Goal: Task Accomplishment & Management: Manage account settings

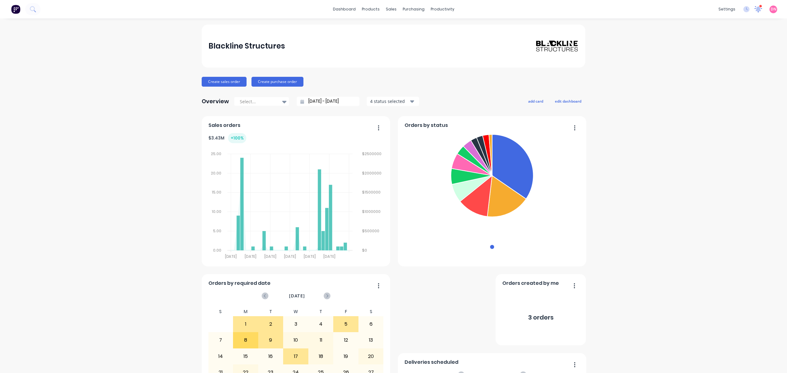
click at [754, 12] on div at bounding box center [758, 9] width 8 height 9
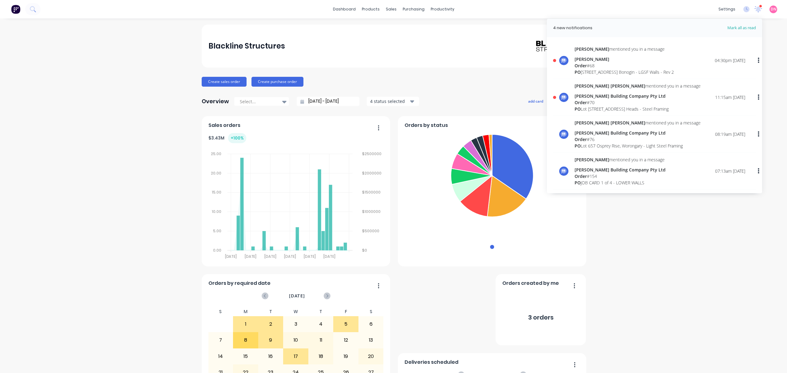
click at [696, 66] on div "Michael mentioned you in a message Andrew Youhanna Order # 68 PO 110 Chesterfie…" at bounding box center [660, 61] width 171 height 30
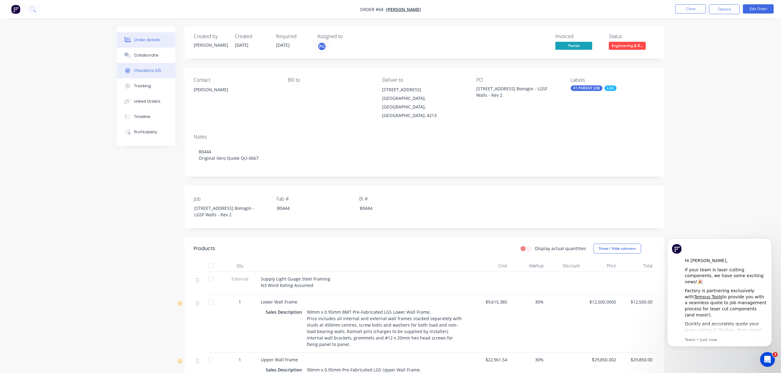
click at [157, 67] on button "Checklists 0/0" at bounding box center [146, 70] width 58 height 15
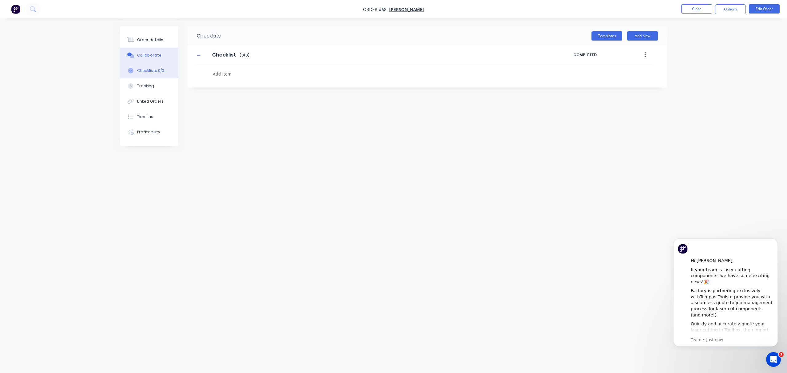
click at [158, 52] on button "Collaborate" at bounding box center [149, 55] width 58 height 15
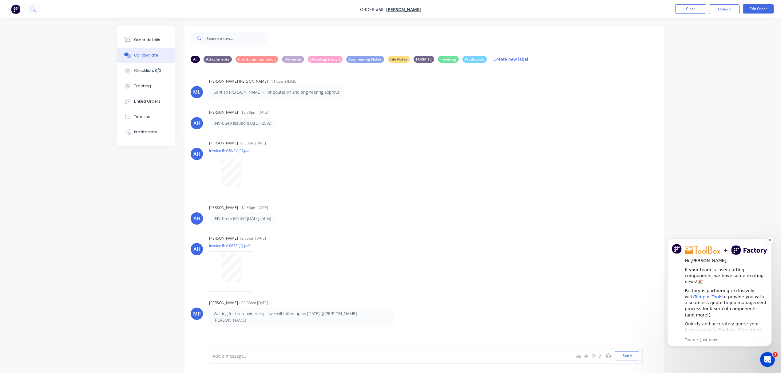
click at [703, 295] on link "Tempus Tools" at bounding box center [708, 297] width 28 height 5
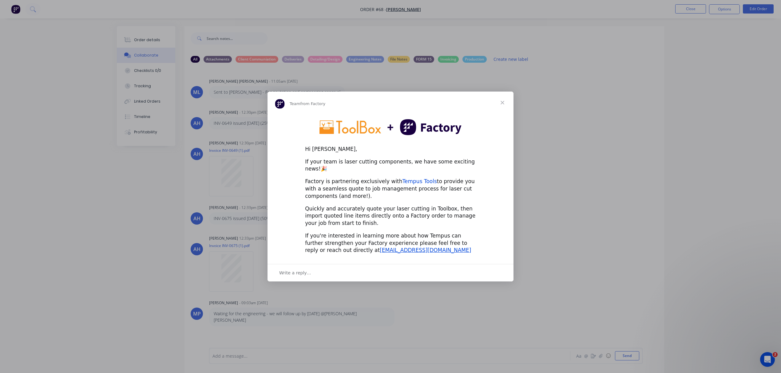
click at [417, 178] on link "Tempus Tools" at bounding box center [419, 181] width 34 height 6
click at [506, 102] on span "Close" at bounding box center [502, 103] width 22 height 22
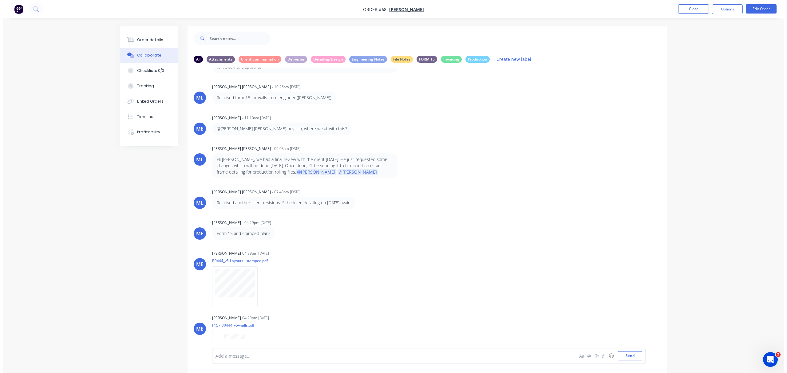
scroll to position [434, 0]
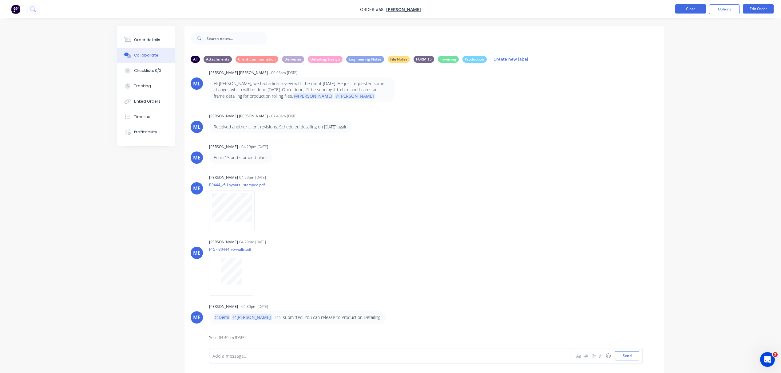
click at [682, 7] on button "Close" at bounding box center [690, 8] width 31 height 9
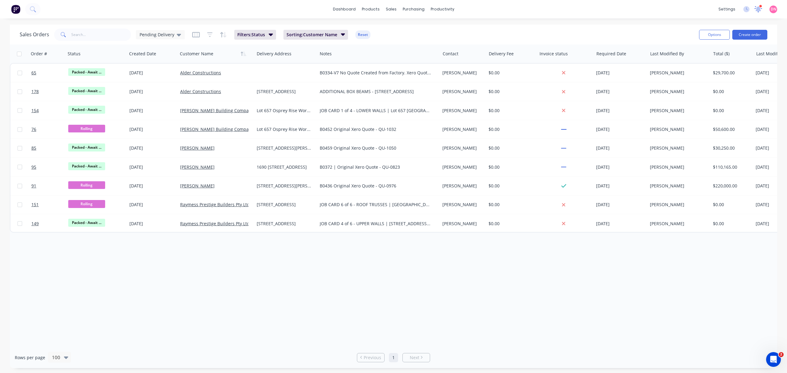
click at [760, 8] on icon at bounding box center [759, 8] width 6 height 5
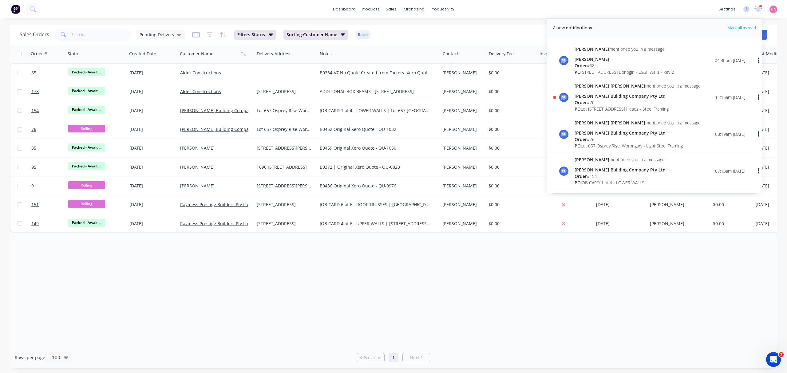
click at [686, 102] on div "Micah Liezel mentioned you in a message Blackwood Building Company Pty Ltd Orde…" at bounding box center [660, 98] width 171 height 30
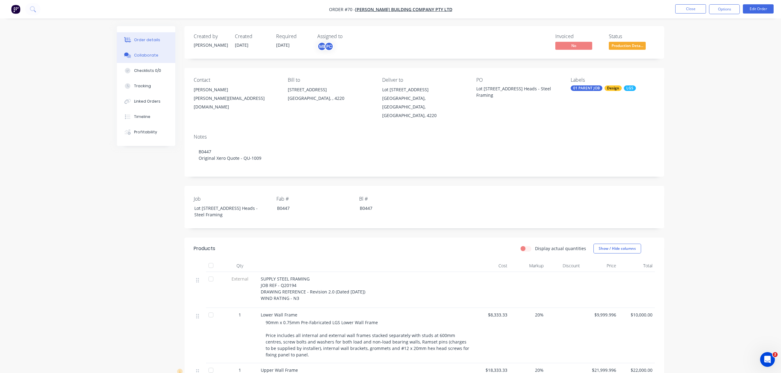
click at [134, 55] on div "Collaborate" at bounding box center [146, 56] width 24 height 6
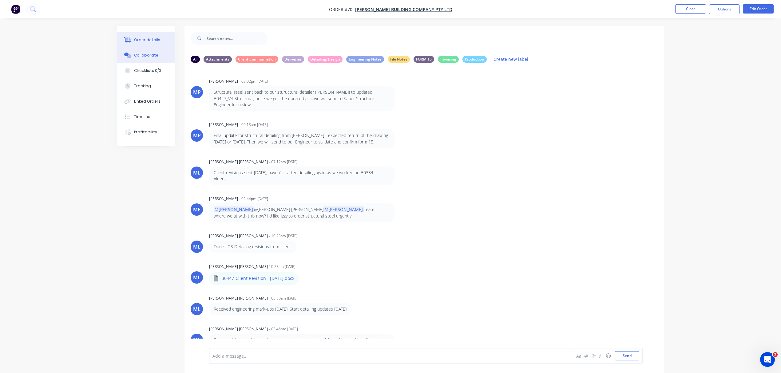
click at [159, 41] on button "Order details" at bounding box center [146, 39] width 58 height 15
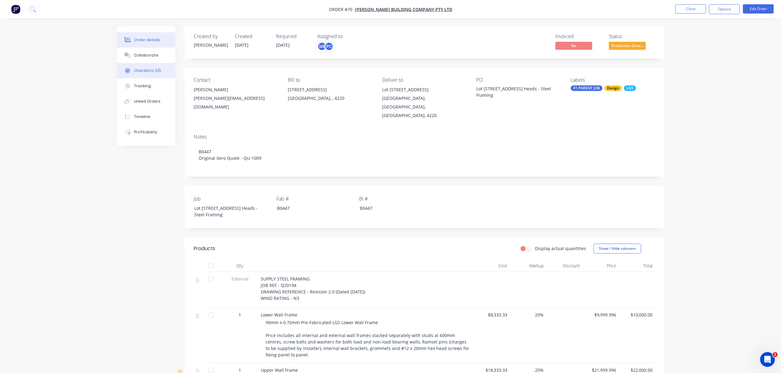
click at [163, 71] on button "Checklists 0/0" at bounding box center [146, 70] width 58 height 15
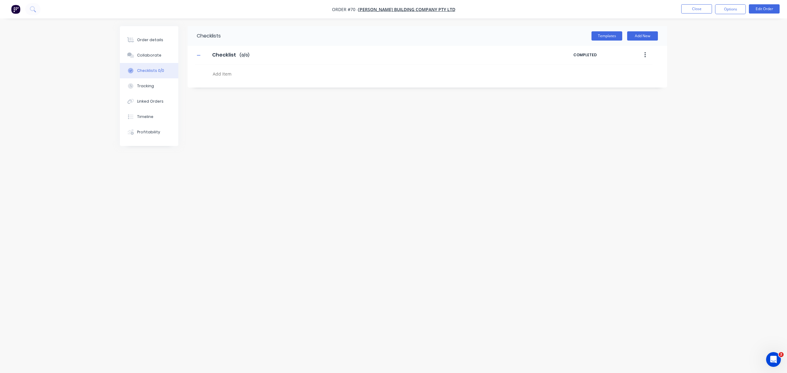
click at [645, 55] on icon "button" at bounding box center [644, 55] width 1 height 6
click at [633, 38] on button "Add New" at bounding box center [642, 35] width 31 height 9
click at [617, 38] on button "Templates" at bounding box center [607, 35] width 31 height 9
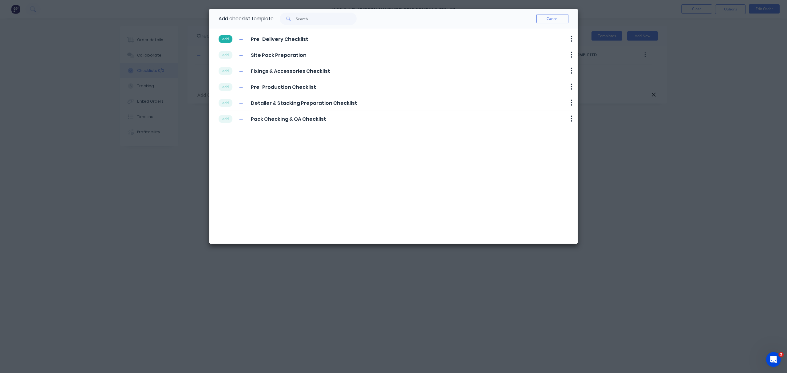
click at [231, 39] on button "add" at bounding box center [226, 39] width 14 height 8
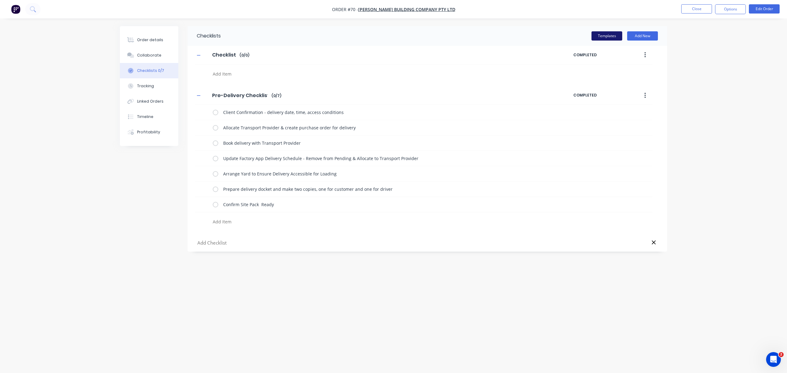
click at [610, 38] on button "Templates" at bounding box center [607, 35] width 31 height 9
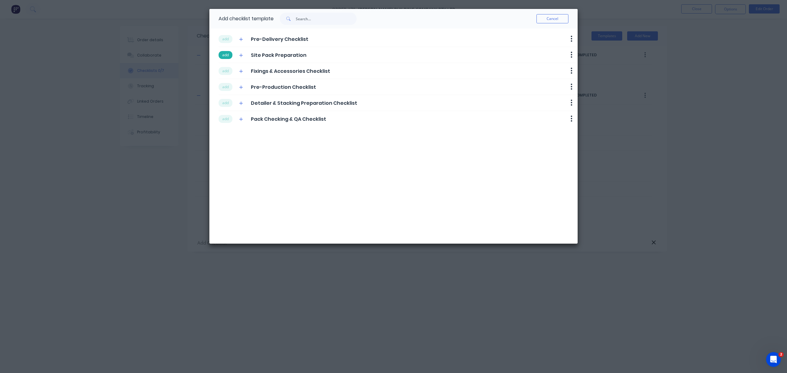
click at [226, 52] on button "add" at bounding box center [226, 55] width 14 height 8
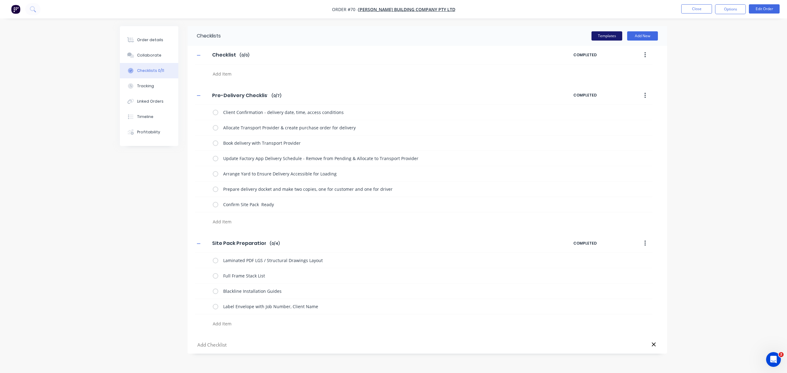
click at [601, 38] on button "Templates" at bounding box center [607, 35] width 31 height 9
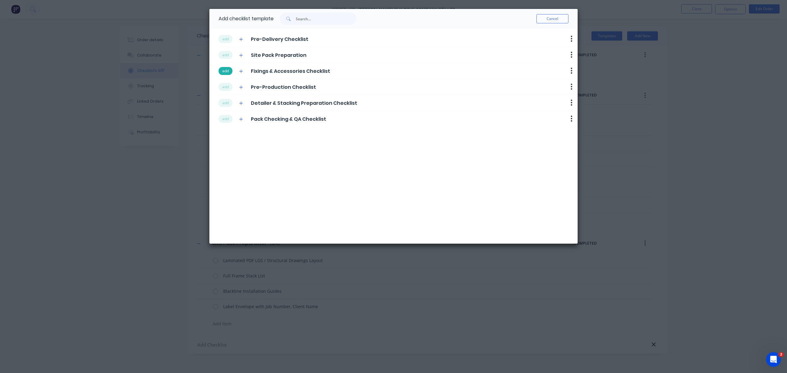
click at [225, 72] on button "add" at bounding box center [226, 71] width 14 height 8
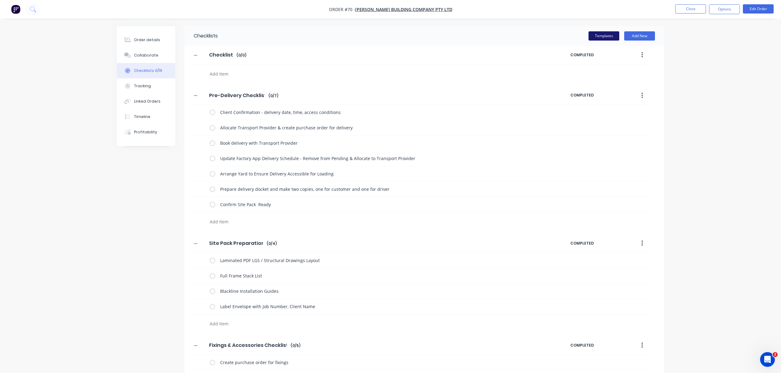
click at [609, 35] on button "Templates" at bounding box center [603, 35] width 31 height 9
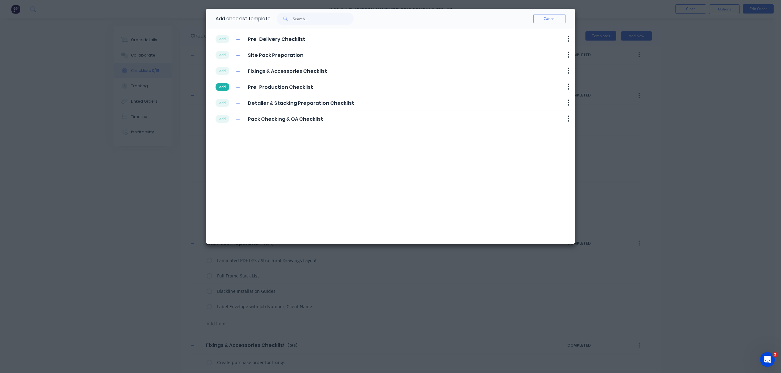
click at [224, 85] on button "add" at bounding box center [223, 87] width 14 height 8
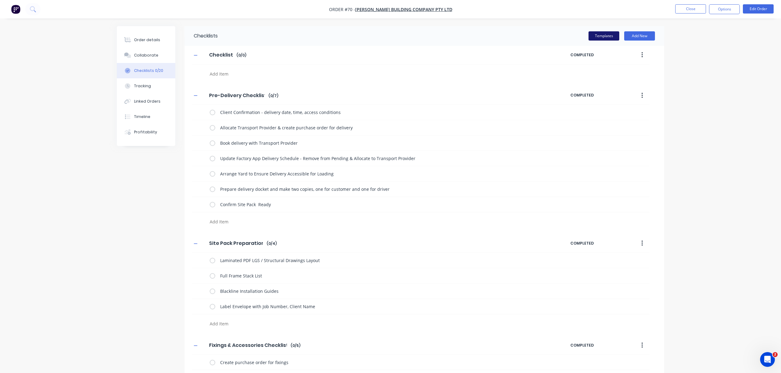
click at [597, 37] on button "Templates" at bounding box center [603, 35] width 31 height 9
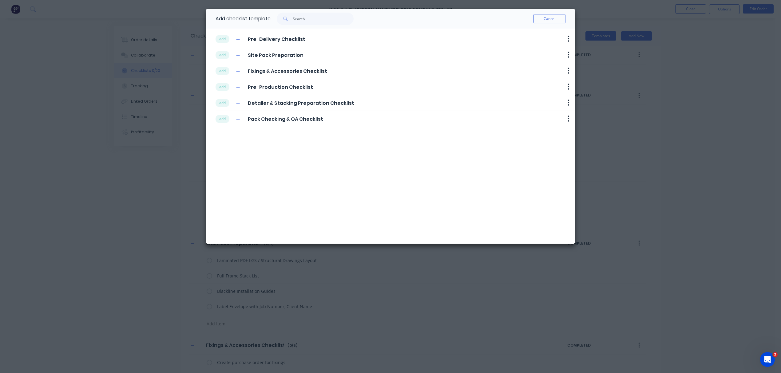
click at [229, 102] on button "add" at bounding box center [223, 103] width 14 height 8
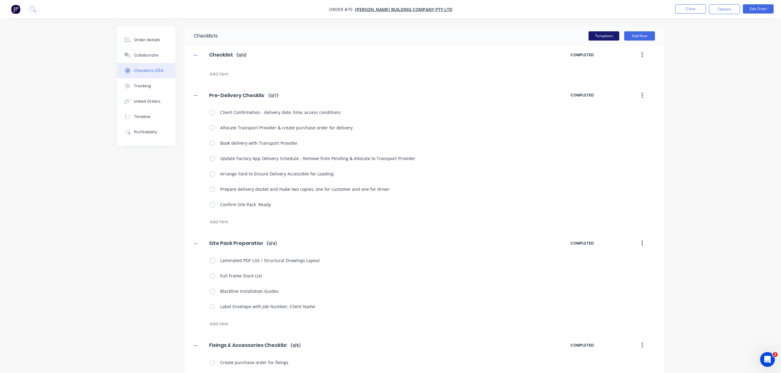
click at [596, 34] on button "Templates" at bounding box center [603, 35] width 31 height 9
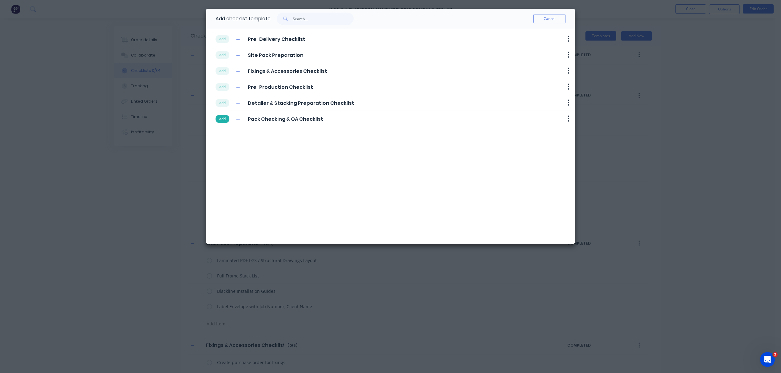
click at [224, 116] on button "add" at bounding box center [223, 119] width 14 height 8
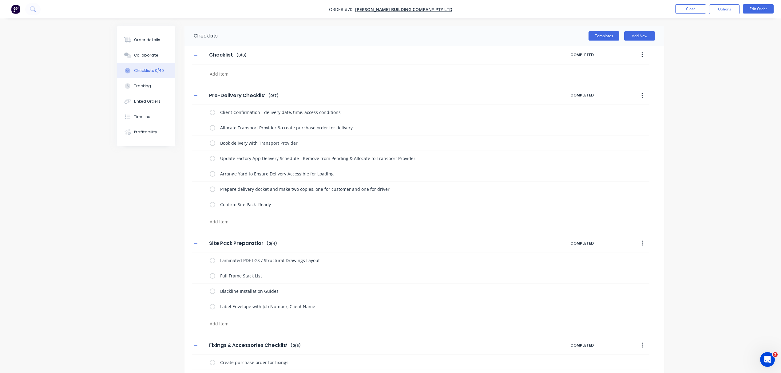
click at [637, 53] on button "button" at bounding box center [642, 54] width 14 height 11
click at [616, 87] on div "Delete" at bounding box center [619, 83] width 47 height 9
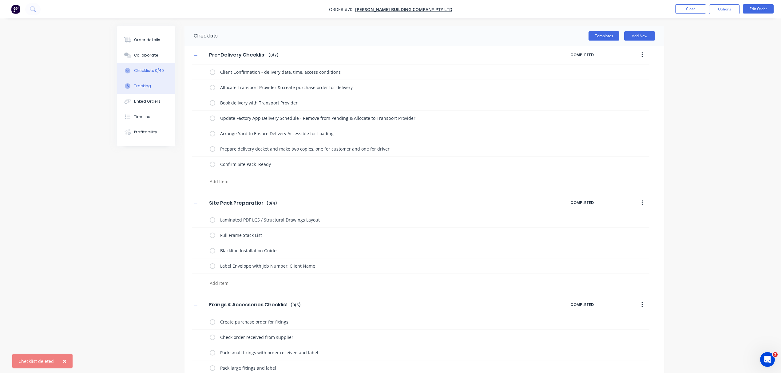
click at [144, 86] on div "Tracking" at bounding box center [142, 86] width 17 height 6
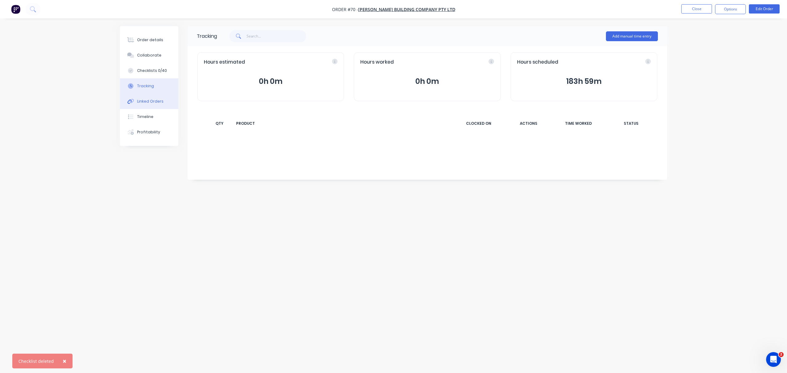
click at [150, 101] on div "Linked Orders" at bounding box center [150, 102] width 26 height 6
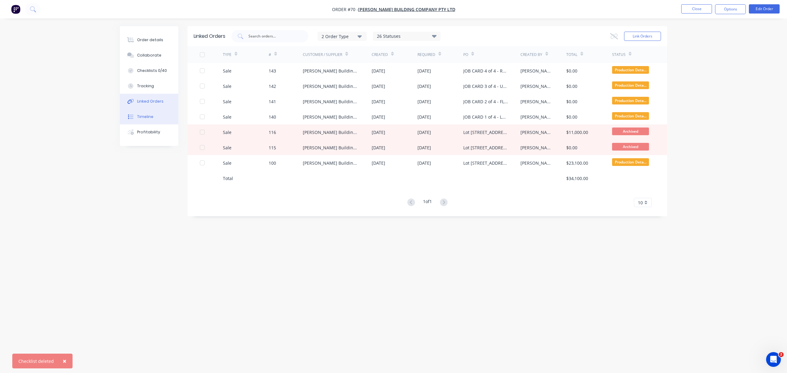
click at [152, 111] on button "Timeline" at bounding box center [149, 116] width 58 height 15
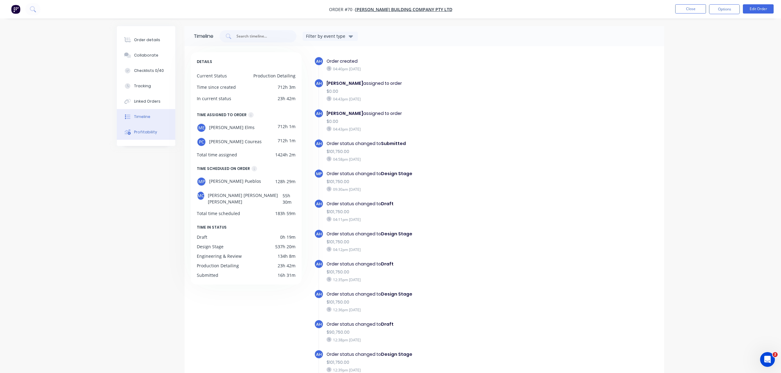
click at [148, 125] on button "Profitability" at bounding box center [146, 132] width 58 height 15
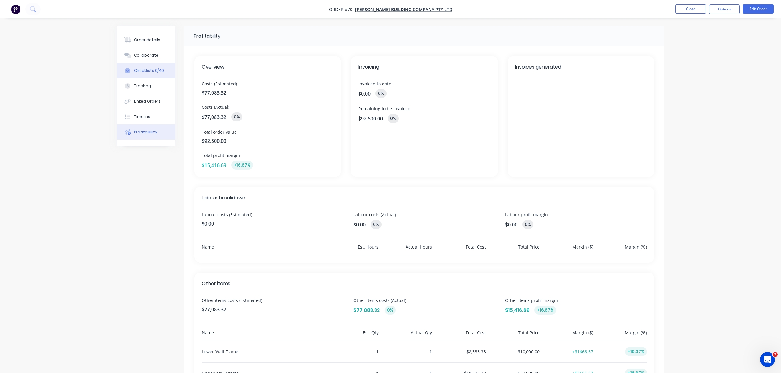
click at [156, 66] on button "Checklists 0/40" at bounding box center [146, 70] width 58 height 15
type textarea "x"
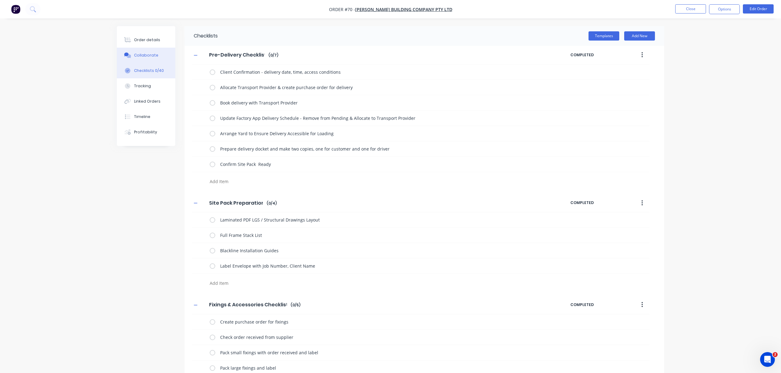
click at [158, 50] on button "Collaborate" at bounding box center [146, 55] width 58 height 15
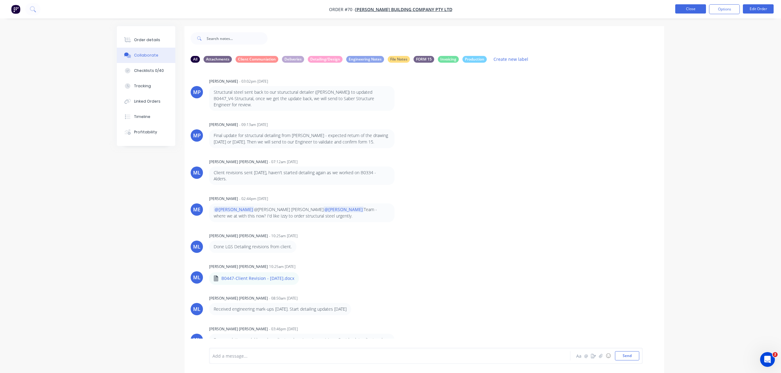
click at [690, 9] on button "Close" at bounding box center [690, 8] width 31 height 9
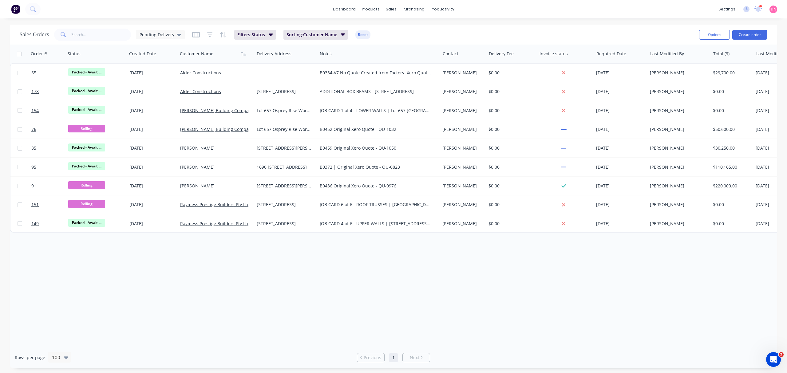
click at [772, 9] on span "DN" at bounding box center [774, 9] width 6 height 6
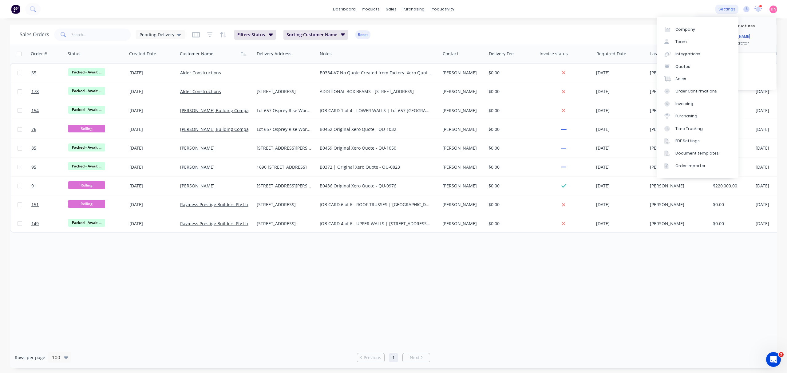
click at [730, 6] on div "settings" at bounding box center [726, 9] width 23 height 9
click at [712, 26] on link "Company" at bounding box center [697, 29] width 81 height 12
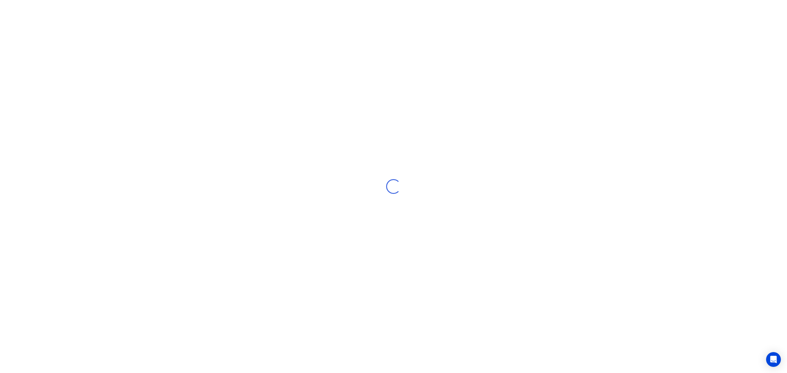
select select "AU"
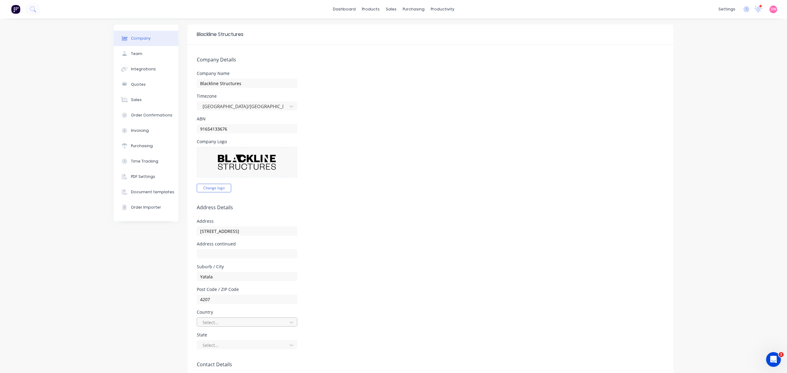
click at [226, 321] on div at bounding box center [243, 323] width 82 height 8
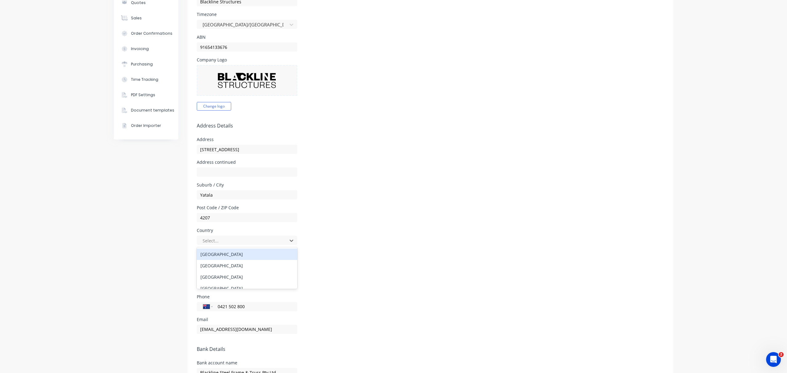
click at [259, 255] on div "[GEOGRAPHIC_DATA]" at bounding box center [247, 254] width 101 height 11
click at [266, 263] on div at bounding box center [243, 264] width 82 height 8
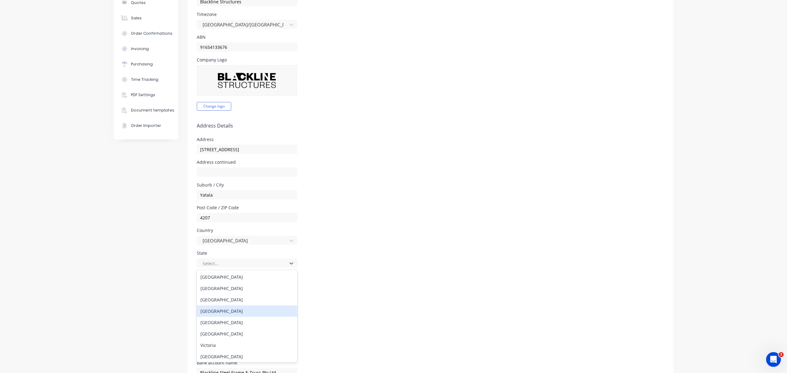
click at [255, 313] on div "[GEOGRAPHIC_DATA]" at bounding box center [247, 311] width 101 height 11
click at [305, 283] on h5 "Contact Details" at bounding box center [430, 283] width 467 height 6
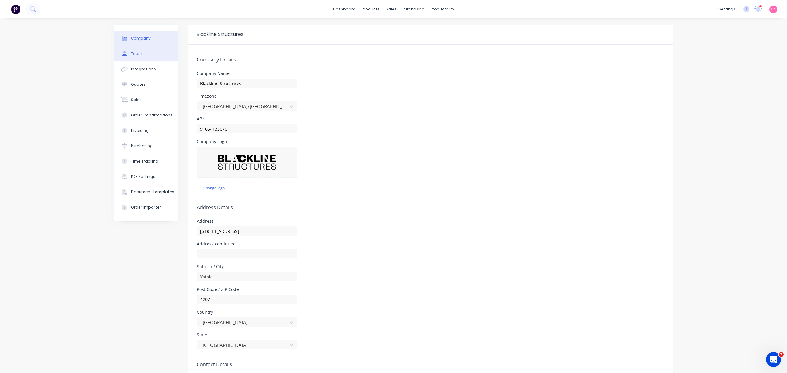
click at [154, 58] on button "Team" at bounding box center [146, 53] width 65 height 15
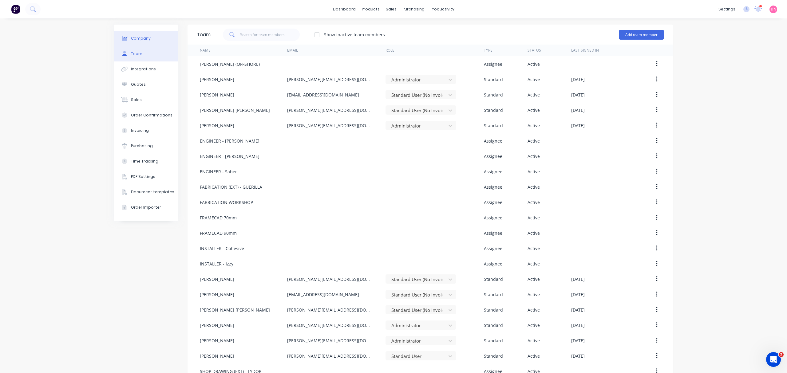
click at [156, 38] on button "Company" at bounding box center [146, 38] width 65 height 15
select select "AU"
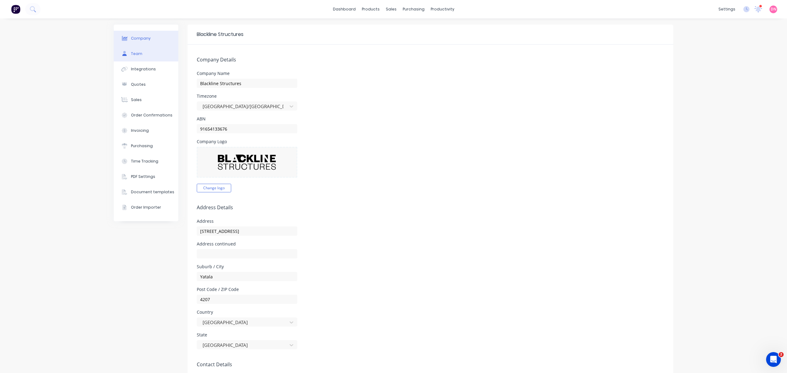
click at [156, 54] on button "Team" at bounding box center [146, 53] width 65 height 15
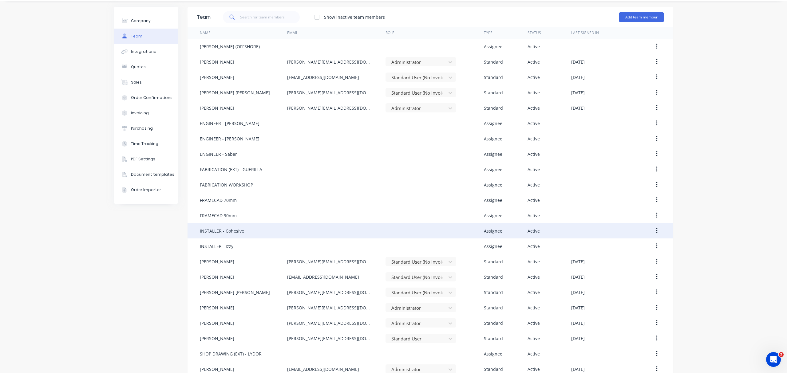
scroll to position [27, 0]
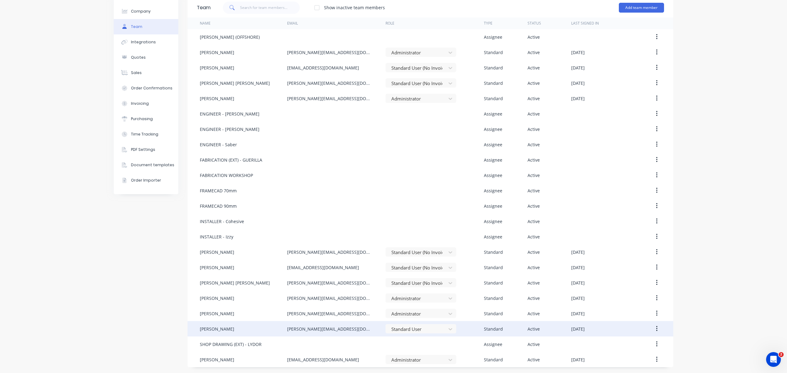
click at [651, 328] on button "button" at bounding box center [657, 328] width 14 height 11
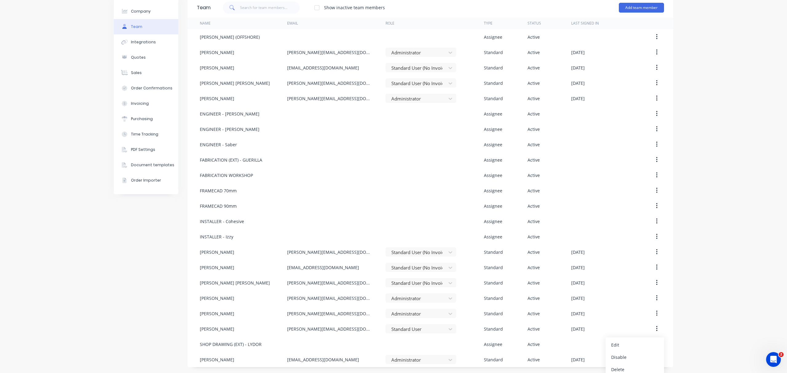
scroll to position [31, 0]
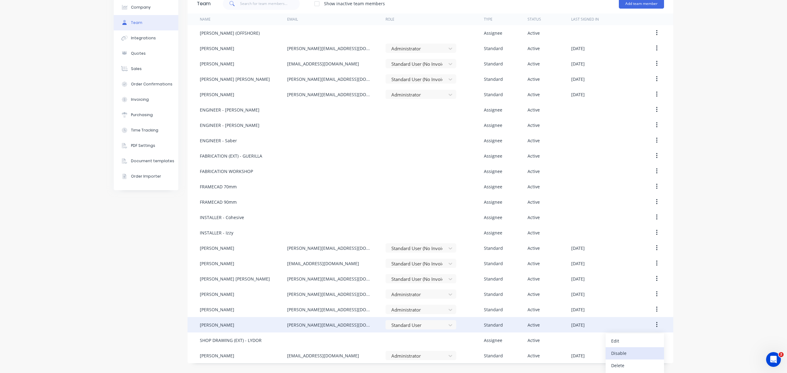
click at [635, 355] on div "Disable" at bounding box center [634, 353] width 47 height 9
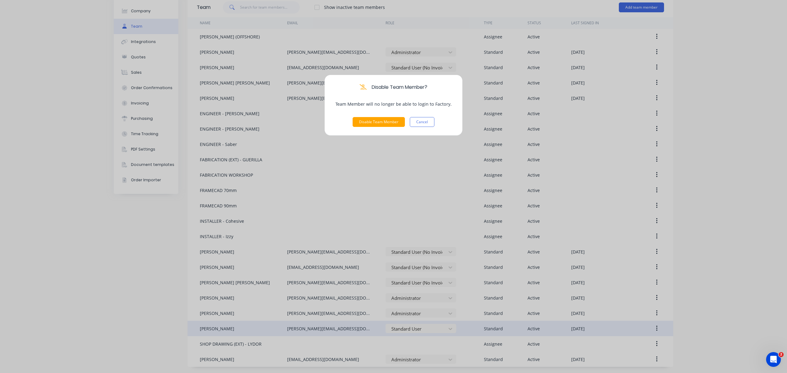
scroll to position [27, 0]
click at [430, 122] on button "Cancel" at bounding box center [422, 122] width 25 height 10
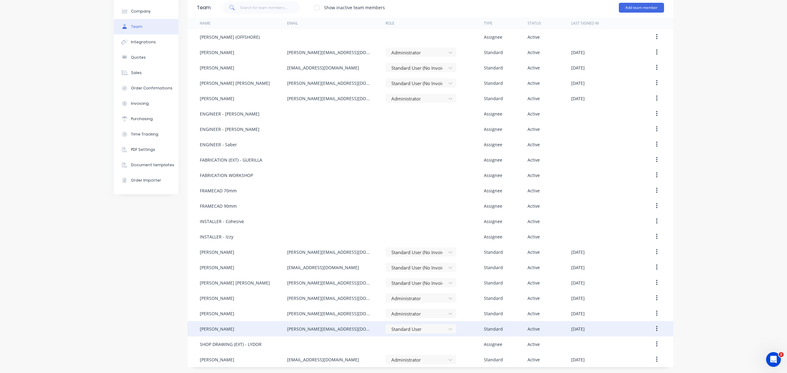
click at [656, 331] on icon "button" at bounding box center [657, 329] width 2 height 7
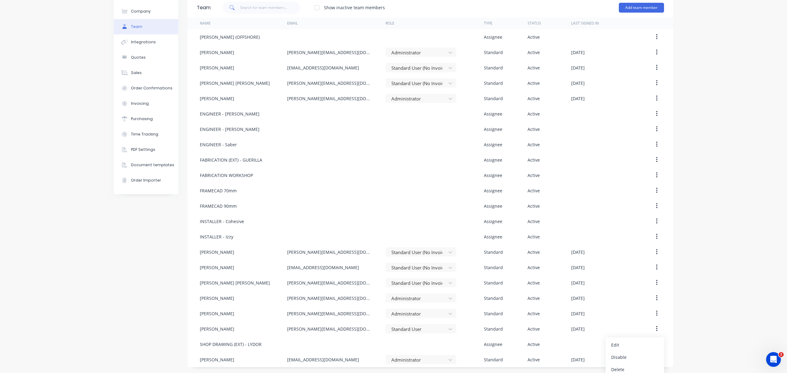
click at [688, 326] on div "Company Team Integrations Quotes Sales Order Confirmations Invoicing Purchasing…" at bounding box center [393, 182] width 787 height 382
click at [690, 311] on div "Company Team Integrations Quotes Sales Order Confirmations Invoicing Purchasing…" at bounding box center [393, 182] width 787 height 382
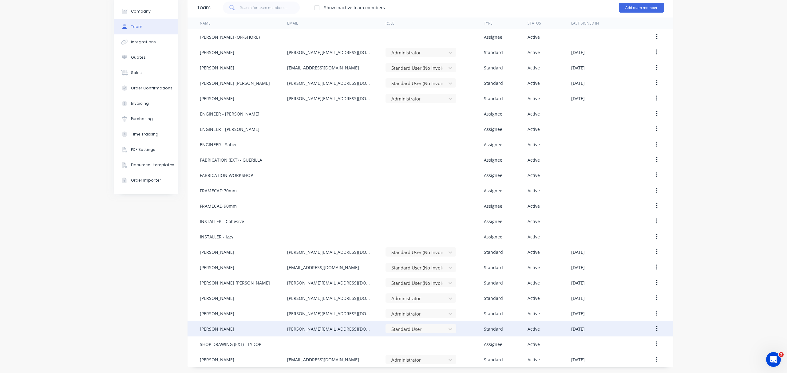
click at [655, 331] on button "button" at bounding box center [657, 328] width 14 height 11
click at [635, 360] on div "Disable" at bounding box center [634, 357] width 47 height 9
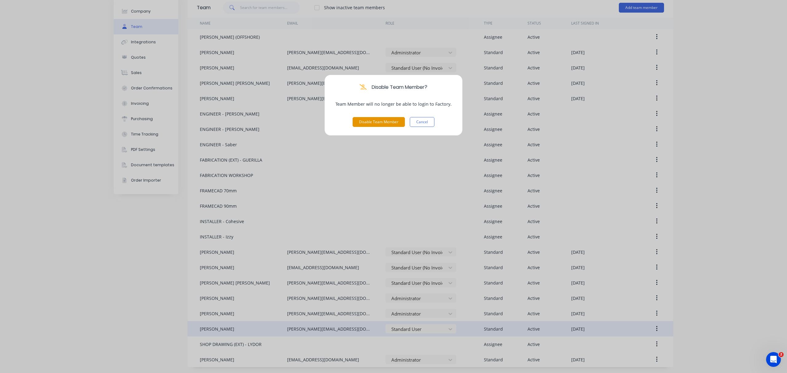
click at [376, 125] on button "Disable Team Member" at bounding box center [379, 122] width 52 height 10
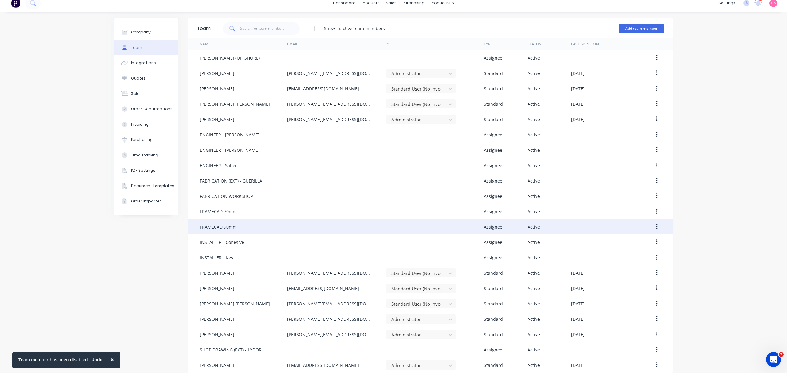
scroll to position [12, 0]
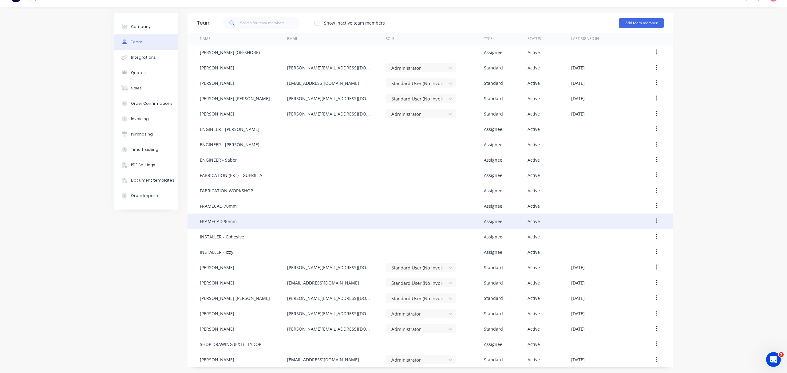
click at [652, 219] on button "button" at bounding box center [657, 221] width 14 height 11
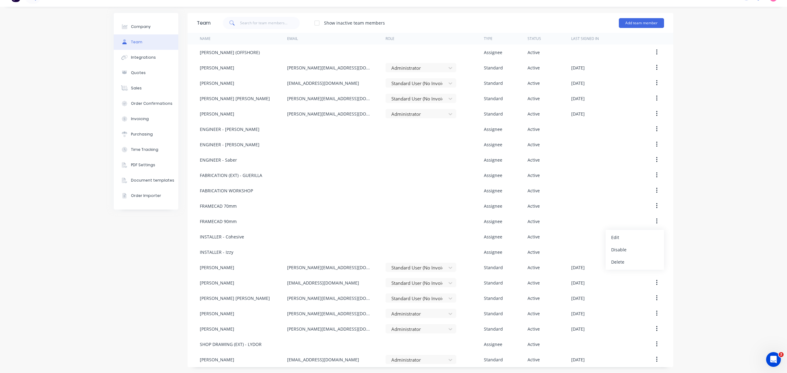
click at [703, 198] on div "Company Team Integrations Quotes Sales Order Confirmations Invoicing Purchasing…" at bounding box center [393, 190] width 787 height 367
click at [139, 58] on div "Integrations" at bounding box center [143, 58] width 25 height 6
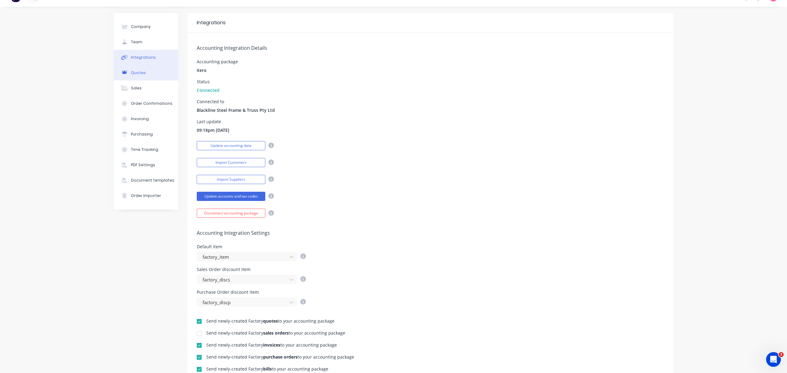
click at [138, 70] on div "Quotes" at bounding box center [138, 73] width 15 height 6
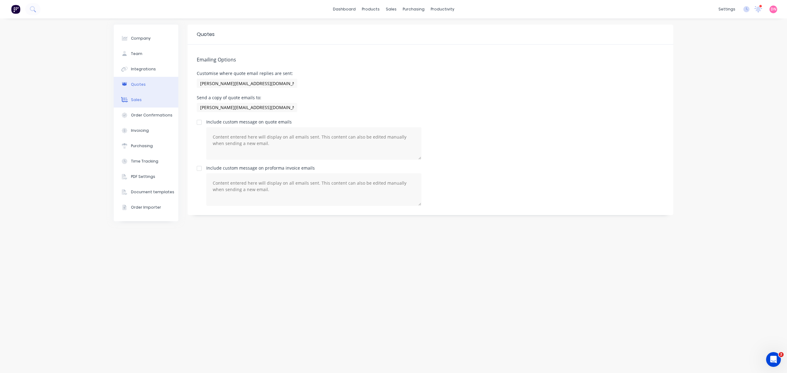
click at [144, 97] on button "Sales" at bounding box center [146, 99] width 65 height 15
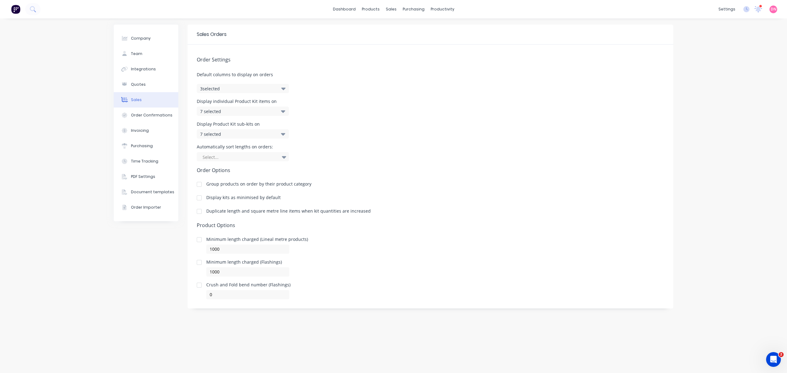
click at [226, 90] on button "3 selected" at bounding box center [243, 88] width 92 height 9
click at [226, 107] on div "7 selected" at bounding box center [243, 111] width 92 height 9
click at [282, 133] on icon at bounding box center [283, 134] width 4 height 7
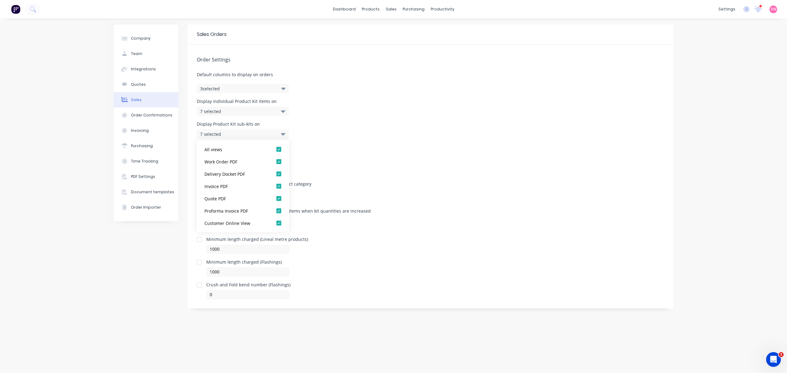
click at [282, 133] on icon at bounding box center [283, 134] width 4 height 7
click at [282, 156] on icon at bounding box center [284, 157] width 4 height 7
click at [154, 122] on button "Order Confirmations" at bounding box center [146, 115] width 65 height 15
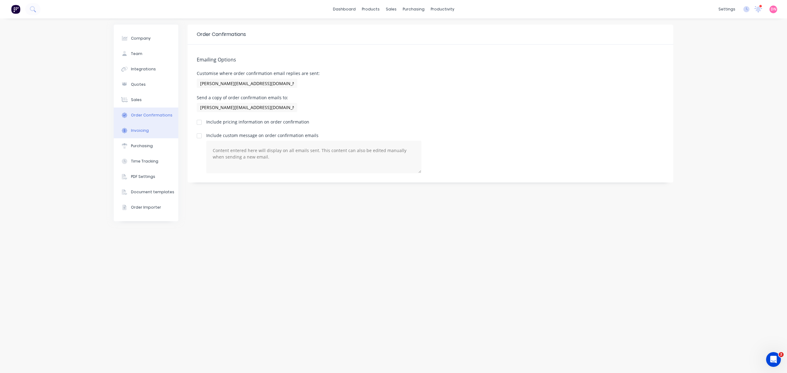
click at [153, 131] on button "Invoicing" at bounding box center [146, 130] width 65 height 15
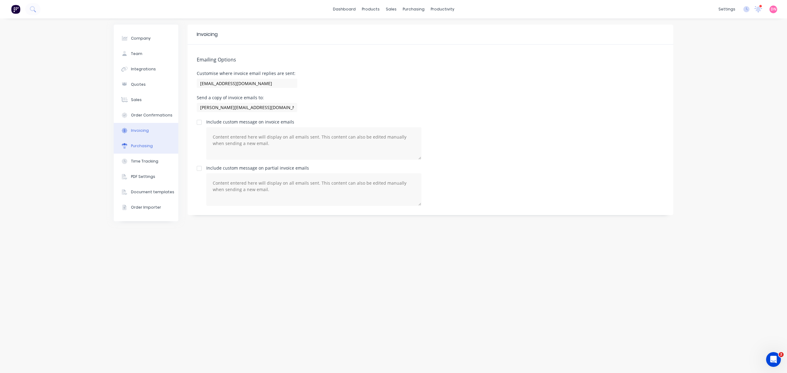
click at [151, 146] on div "Purchasing" at bounding box center [142, 146] width 22 height 6
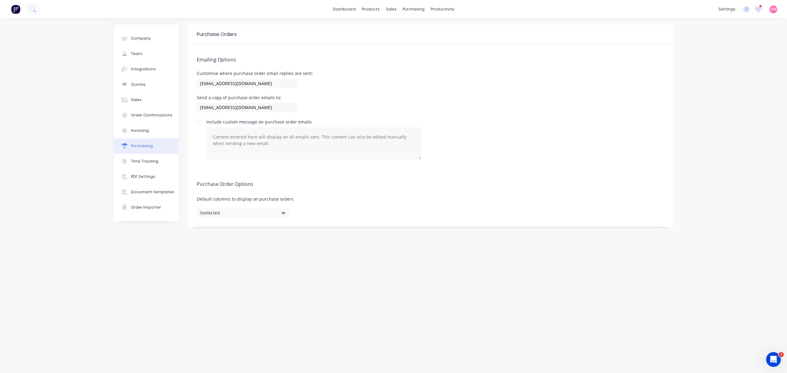
click at [224, 211] on button "0 selected" at bounding box center [243, 212] width 92 height 9
click at [160, 160] on button "Time Tracking" at bounding box center [146, 161] width 65 height 15
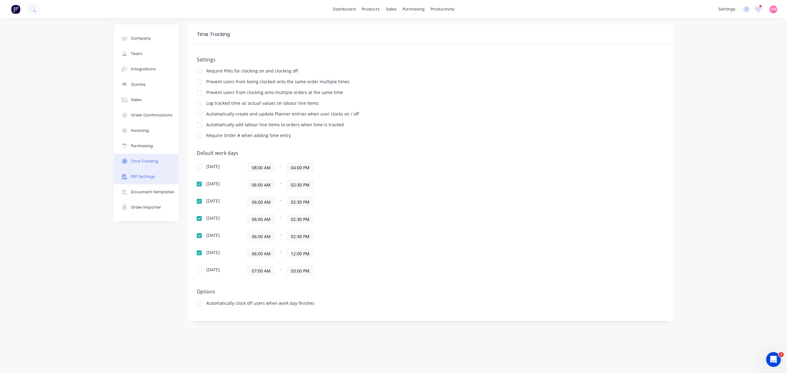
click at [159, 178] on button "PDF Settings" at bounding box center [146, 176] width 65 height 15
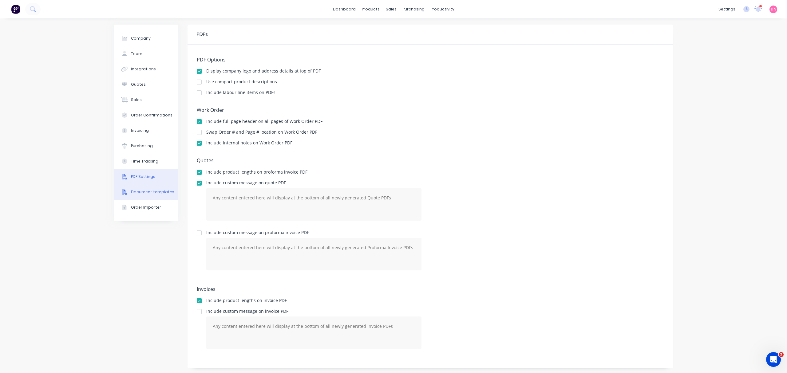
click at [152, 194] on div "Document templates" at bounding box center [152, 192] width 43 height 6
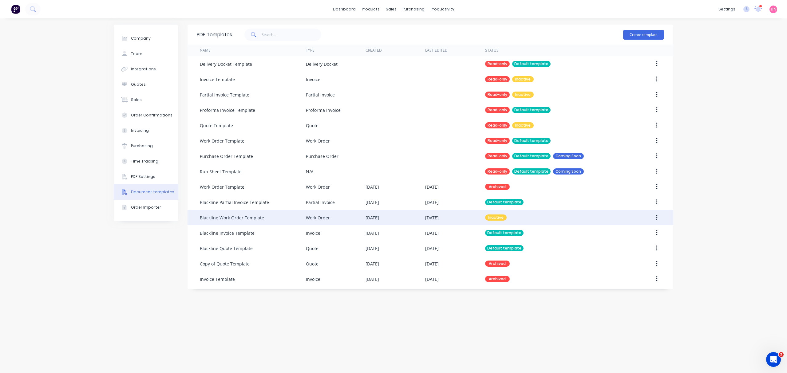
click at [256, 215] on div "Blackline Work Order Template" at bounding box center [232, 218] width 64 height 6
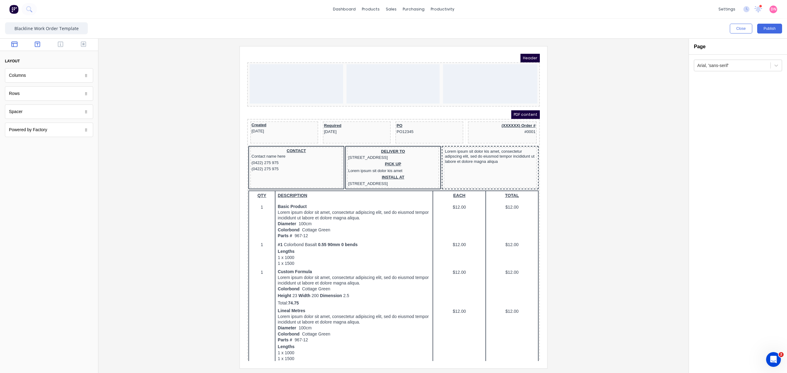
click at [39, 42] on icon "button" at bounding box center [38, 44] width 6 height 6
click at [67, 82] on div "Heading" at bounding box center [49, 75] width 88 height 14
click at [62, 43] on icon "button" at bounding box center [61, 44] width 6 height 6
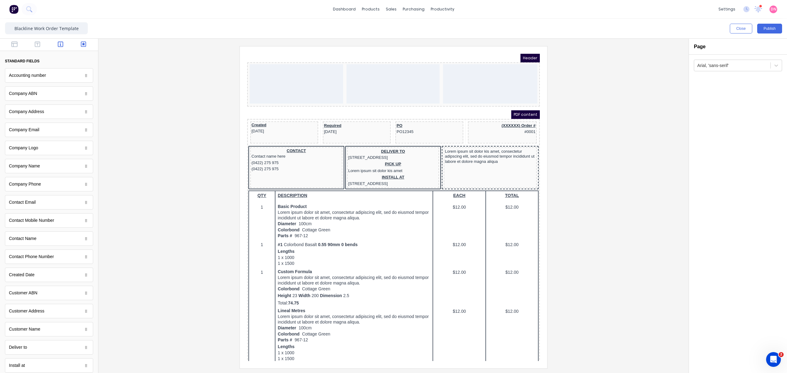
click at [81, 45] on icon "button" at bounding box center [84, 45] width 6 height 6
click at [66, 43] on button "button" at bounding box center [60, 44] width 19 height 7
click at [30, 42] on button "button" at bounding box center [37, 44] width 19 height 7
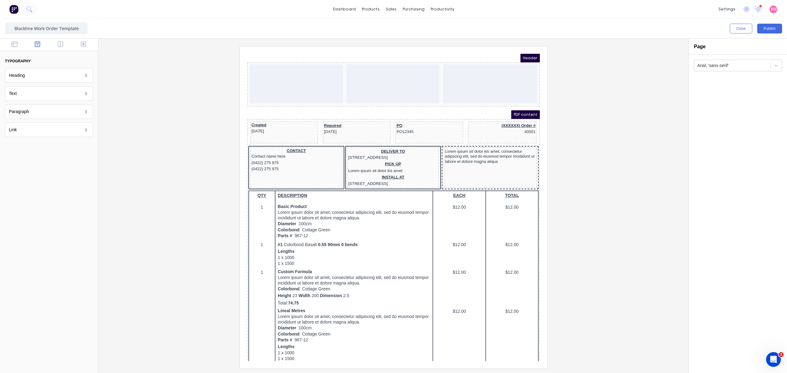
click at [60, 119] on div "Paragraph" at bounding box center [49, 112] width 88 height 14
click at [87, 116] on div "Paragraph" at bounding box center [49, 112] width 88 height 14
click at [12, 41] on div at bounding box center [49, 45] width 98 height 12
click at [20, 46] on button "button" at bounding box center [14, 44] width 19 height 7
click at [86, 93] on icon at bounding box center [86, 93] width 2 height 3
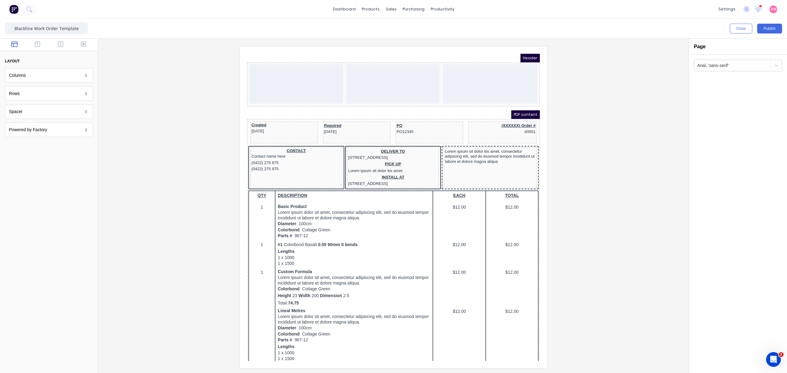
click at [86, 93] on icon at bounding box center [86, 93] width 2 height 3
click at [88, 134] on div "Powered by Factory" at bounding box center [49, 130] width 88 height 14
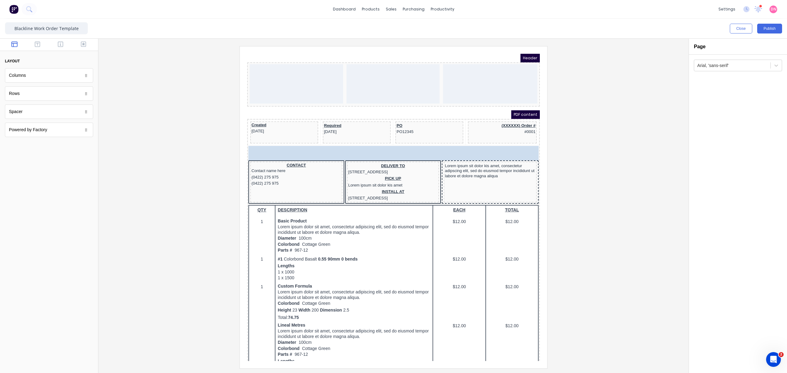
drag, startPoint x: 85, startPoint y: 134, endPoint x: 83, endPoint y: 132, distance: 3.5
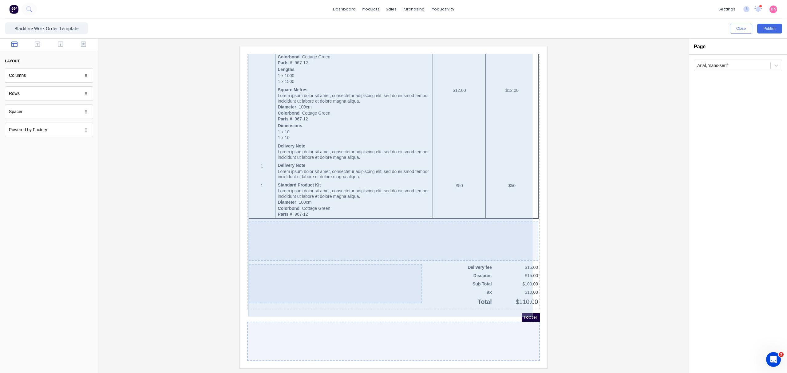
scroll to position [287, 0]
drag, startPoint x: 238, startPoint y: 199, endPoint x: 592, endPoint y: 305, distance: 369.6
click at [619, 311] on div at bounding box center [393, 207] width 580 height 322
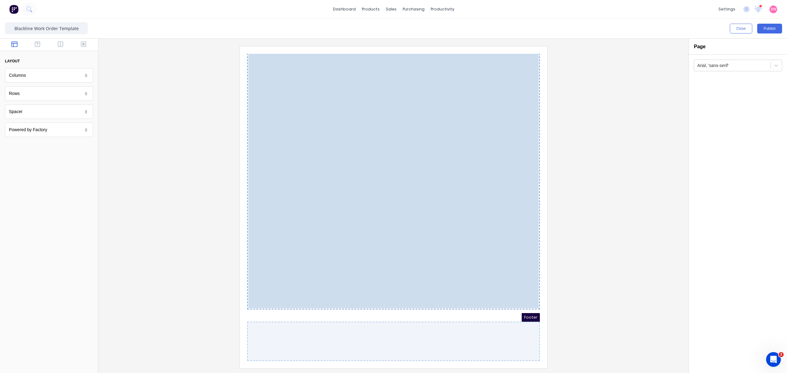
drag, startPoint x: 508, startPoint y: 275, endPoint x: 500, endPoint y: 273, distance: 8.1
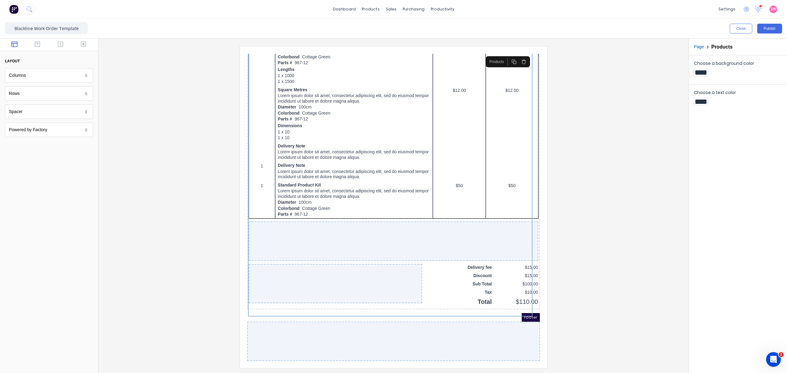
click at [704, 46] on div "Page" at bounding box center [702, 47] width 16 height 6
click at [702, 46] on button "Page" at bounding box center [699, 47] width 10 height 6
click at [34, 48] on button "button" at bounding box center [37, 44] width 19 height 7
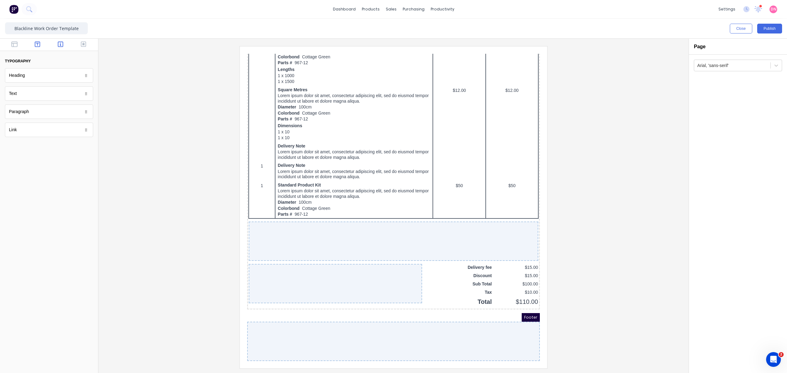
click at [65, 44] on button "button" at bounding box center [60, 44] width 19 height 7
click at [65, 44] on div at bounding box center [49, 45] width 98 height 12
click at [88, 43] on div at bounding box center [49, 45] width 98 height 12
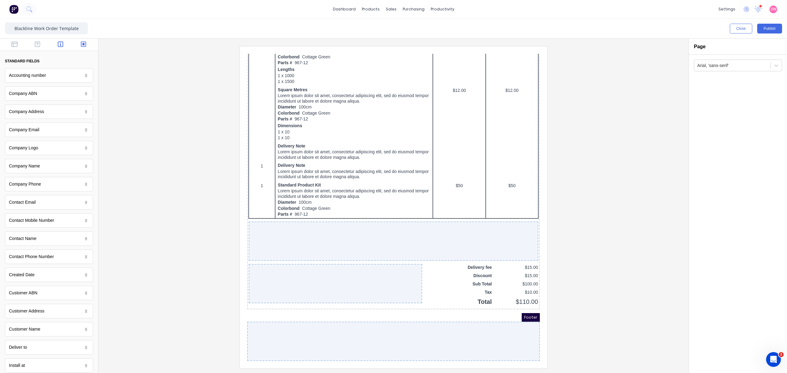
click at [85, 44] on button "button" at bounding box center [83, 44] width 19 height 7
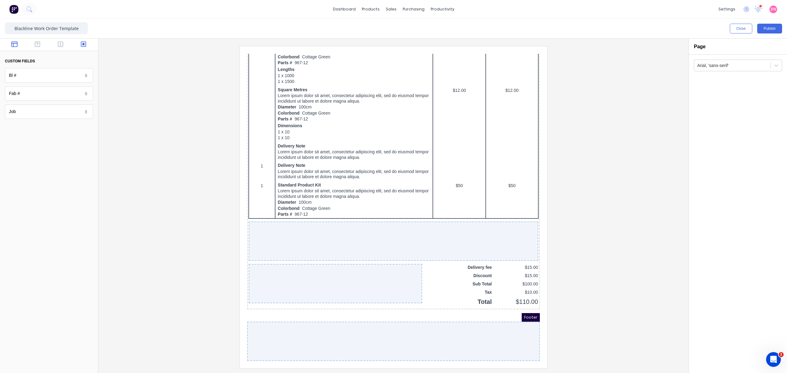
click at [11, 46] on icon "button" at bounding box center [14, 45] width 6 height 6
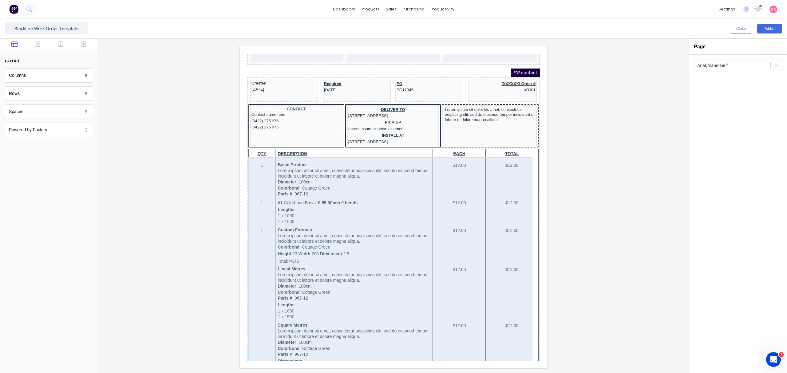
scroll to position [41, 0]
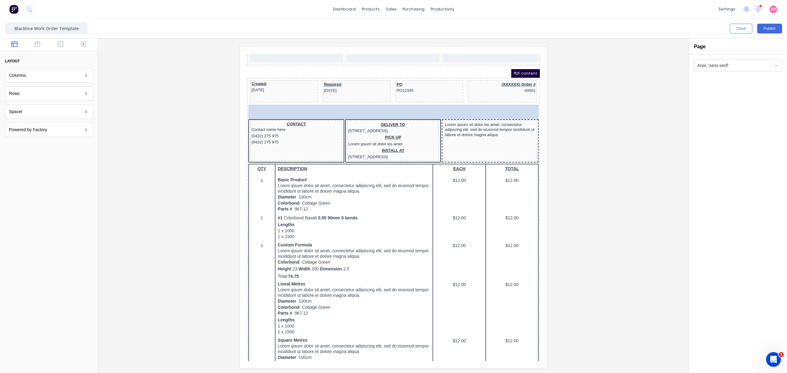
drag, startPoint x: 64, startPoint y: 91, endPoint x: 65, endPoint y: 96, distance: 5.1
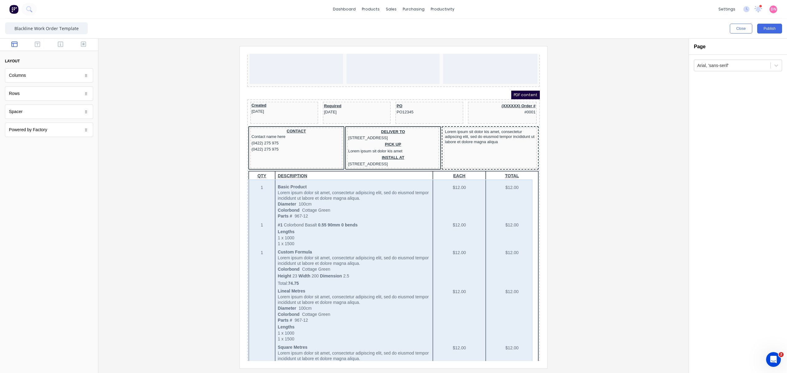
scroll to position [0, 0]
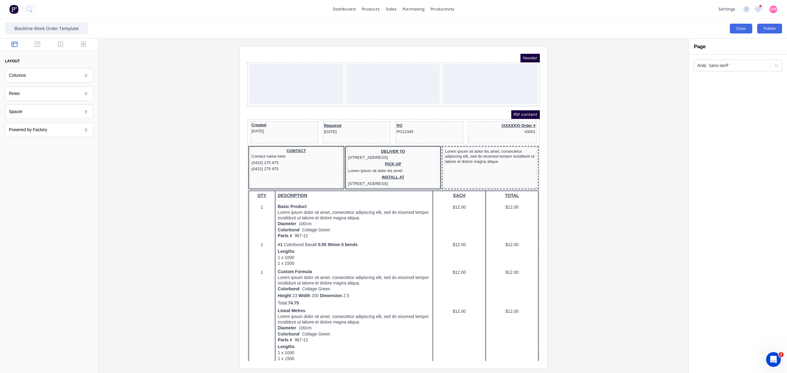
click at [739, 30] on button "Close" at bounding box center [741, 29] width 22 height 10
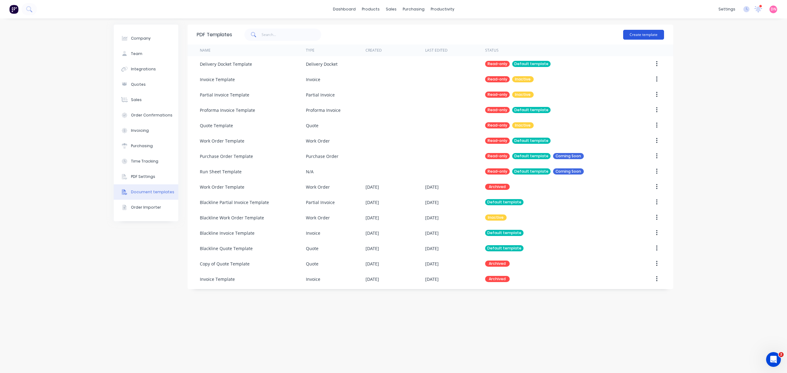
click at [647, 31] on button "Create template" at bounding box center [643, 35] width 41 height 10
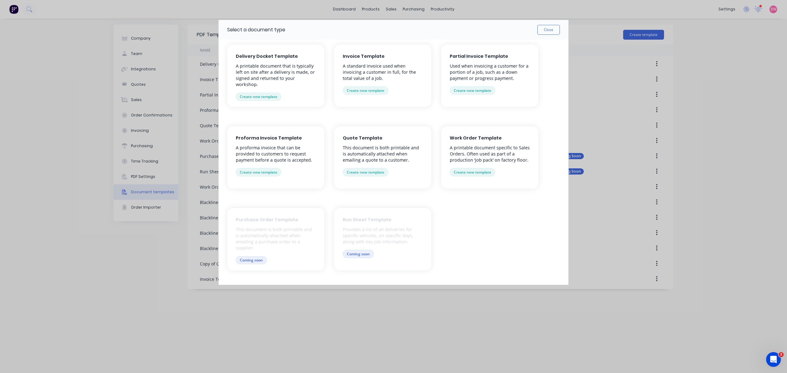
click at [518, 174] on div "Work Order Template A printable document specific to Sales Orders. Often used a…" at bounding box center [489, 157] width 97 height 62
click at [482, 170] on button "Create new template" at bounding box center [473, 172] width 46 height 8
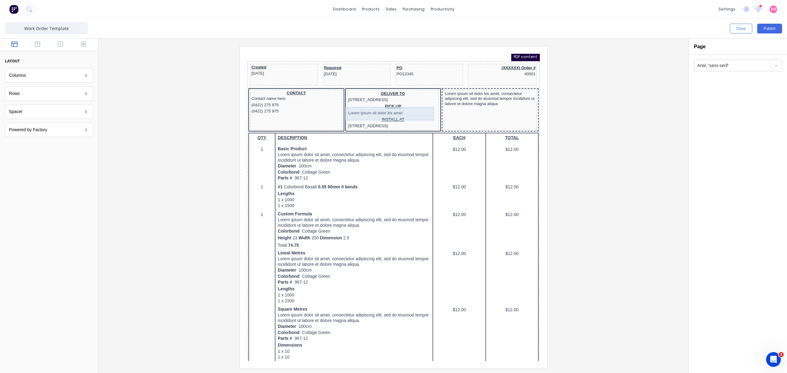
scroll to position [82, 0]
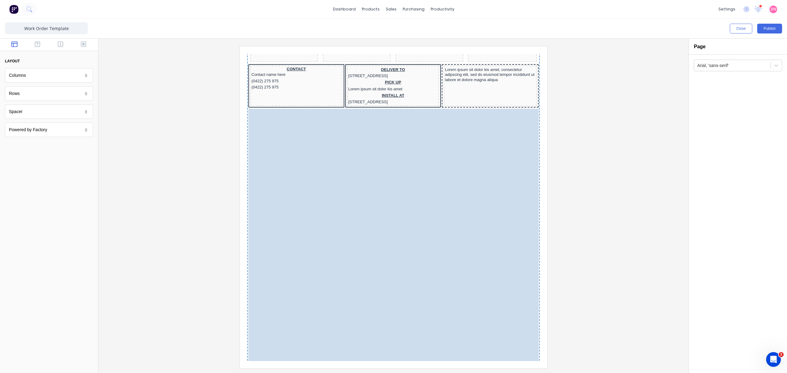
drag, startPoint x: 374, startPoint y: 172, endPoint x: 391, endPoint y: 173, distance: 17.3
click at [391, 173] on body "Header #0001 Factory Technologies PDF content Created [DATE] Required [DATE] PO…" at bounding box center [386, 118] width 293 height 307
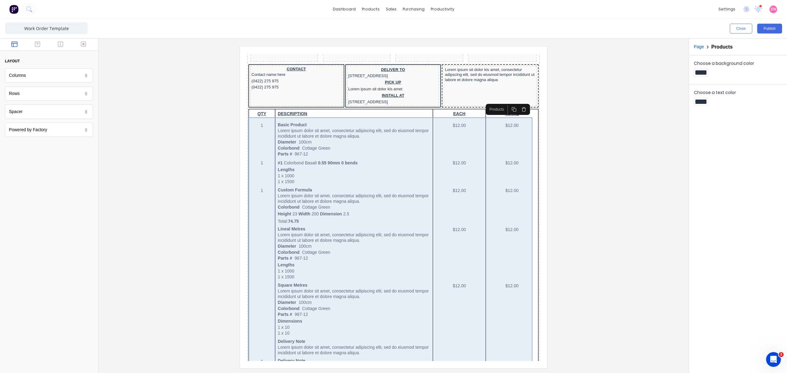
drag, startPoint x: 157, startPoint y: 124, endPoint x: 581, endPoint y: 193, distance: 429.8
click at [609, 195] on div at bounding box center [393, 207] width 580 height 322
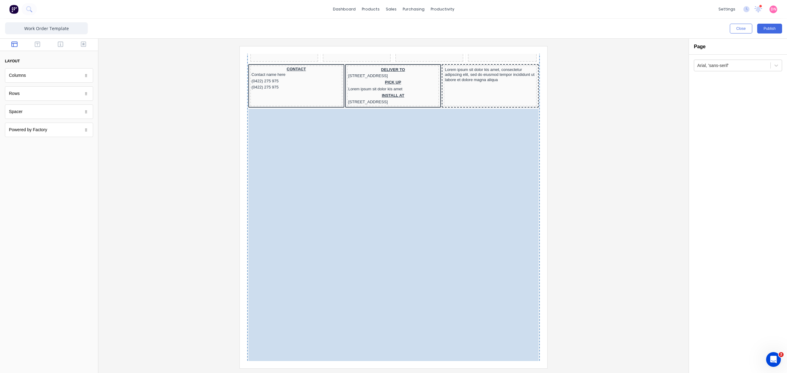
drag, startPoint x: 461, startPoint y: 179, endPoint x: 438, endPoint y: 190, distance: 25.7
click at [438, 190] on body "Header #0001 Factory Technologies PDF content Created [DATE] Required [DATE] PO…" at bounding box center [386, 118] width 293 height 307
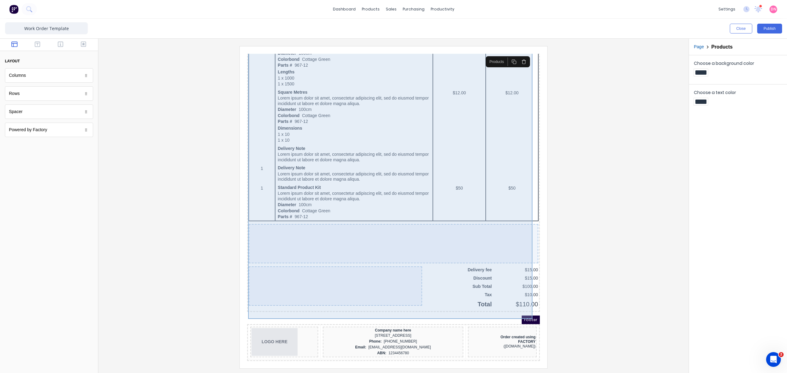
scroll to position [283, 0]
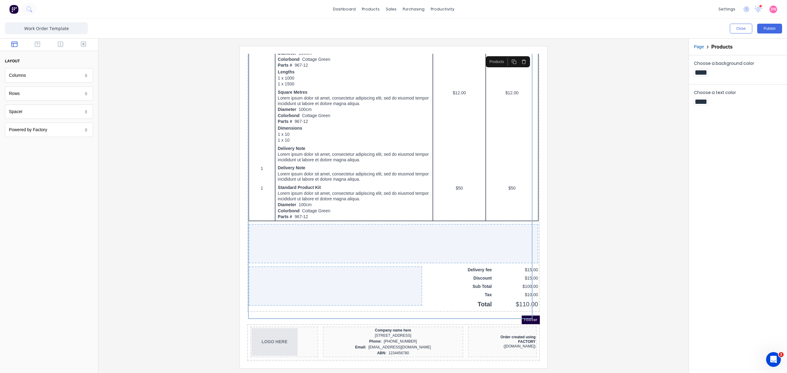
click at [517, 54] on icon "button" at bounding box center [516, 54] width 5 height 5
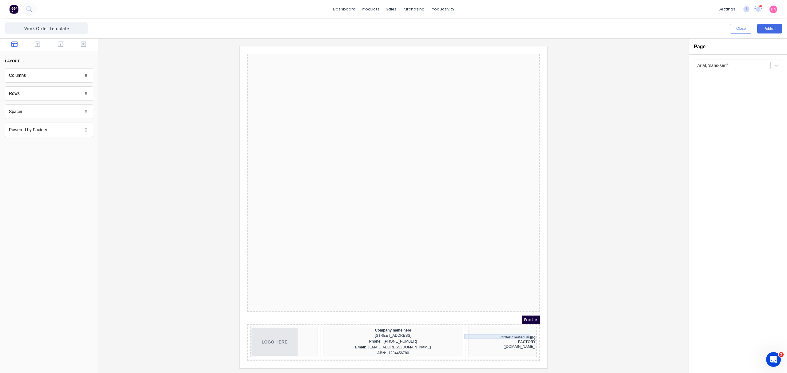
drag, startPoint x: 518, startPoint y: 327, endPoint x: 512, endPoint y: 329, distance: 6.6
click at [512, 329] on div "Order created using" at bounding box center [495, 330] width 66 height 5
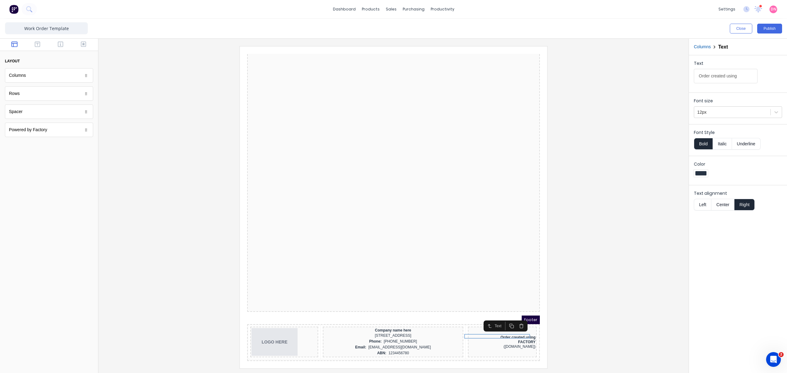
click at [594, 214] on div at bounding box center [393, 207] width 580 height 322
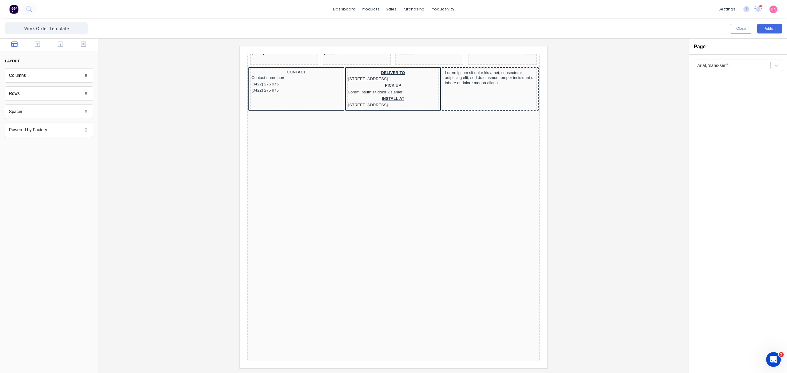
scroll to position [0, 0]
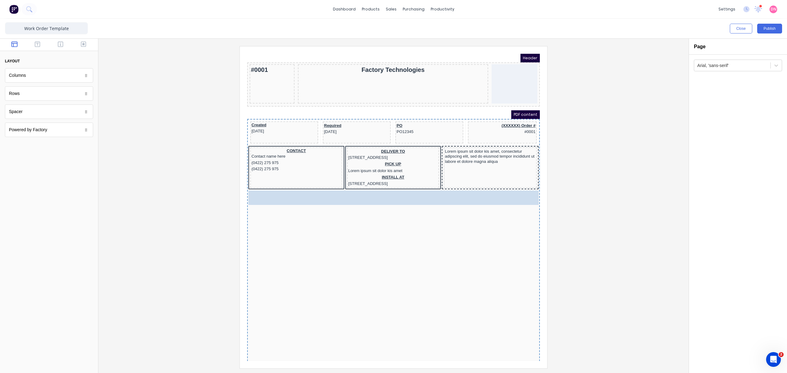
drag, startPoint x: 57, startPoint y: 78, endPoint x: 381, endPoint y: 207, distance: 349.2
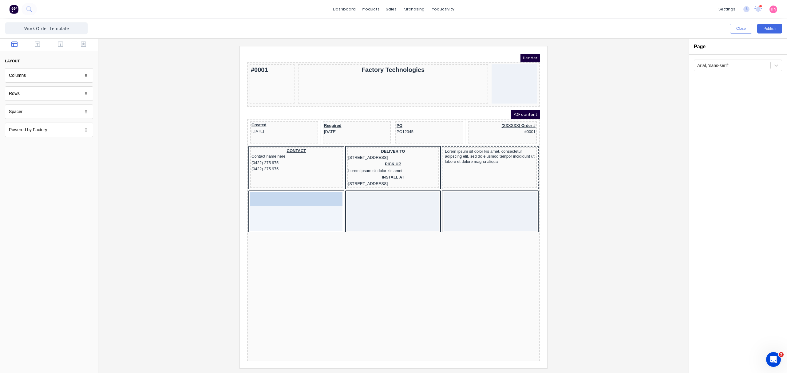
drag, startPoint x: 180, startPoint y: 122, endPoint x: 307, endPoint y: 204, distance: 151.2
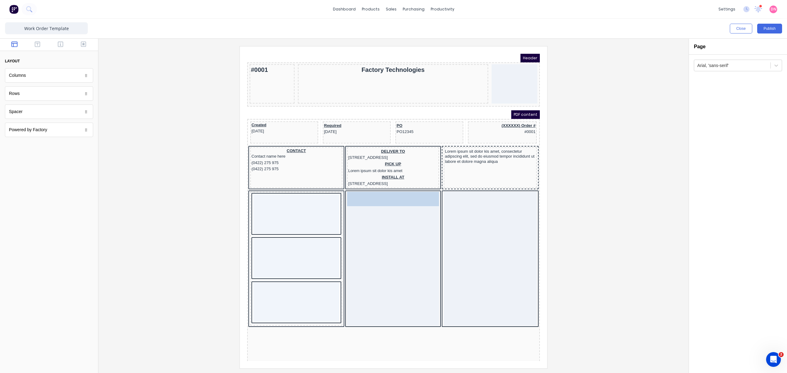
drag, startPoint x: 49, startPoint y: 97, endPoint x: 382, endPoint y: 217, distance: 354.1
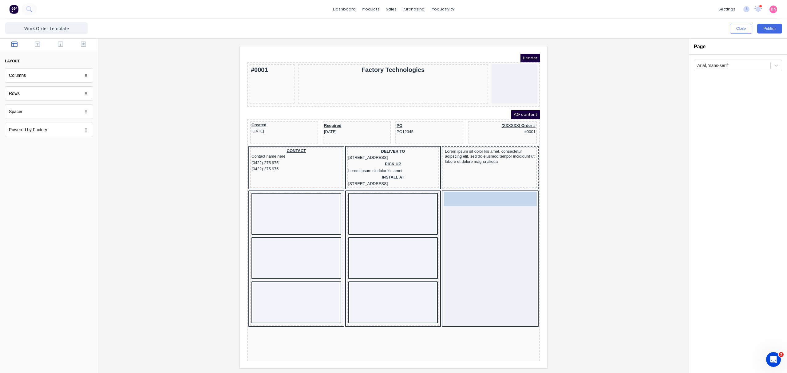
drag, startPoint x: 37, startPoint y: 94, endPoint x: 483, endPoint y: 217, distance: 462.5
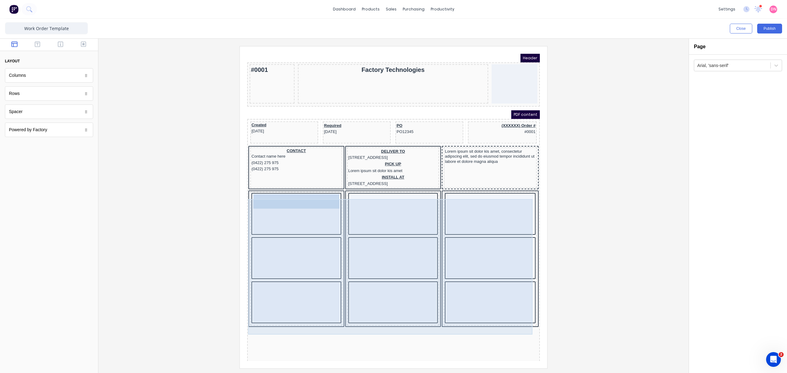
drag, startPoint x: 48, startPoint y: 96, endPoint x: 297, endPoint y: 206, distance: 271.6
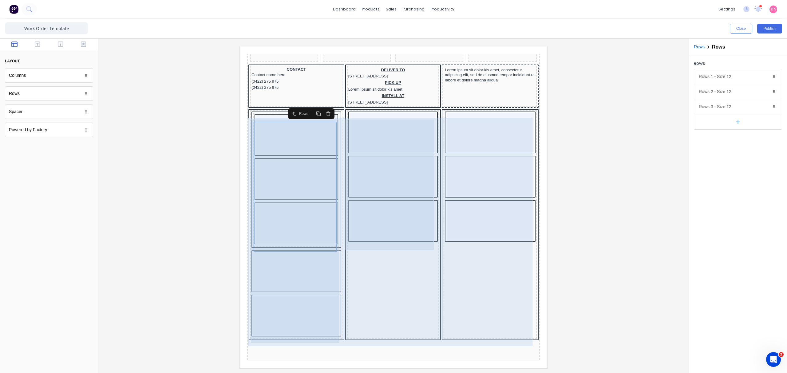
scroll to position [82, 0]
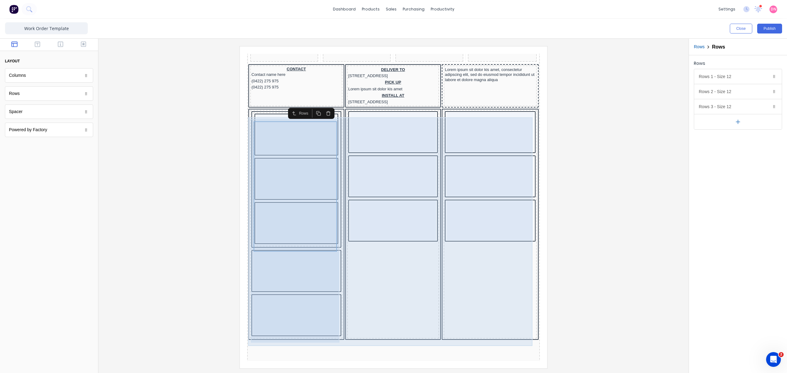
click at [385, 281] on div at bounding box center [386, 217] width 92 height 229
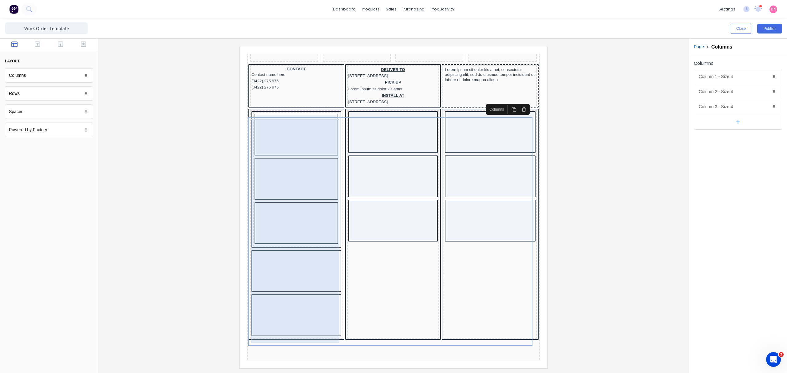
click at [298, 266] on div at bounding box center [289, 263] width 86 height 39
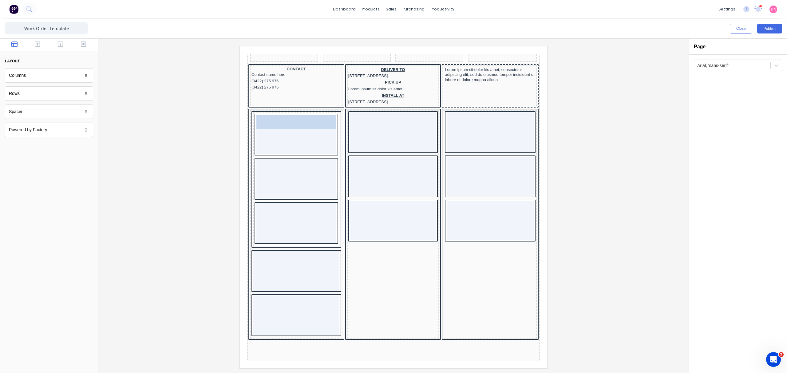
drag, startPoint x: 58, startPoint y: 82, endPoint x: 303, endPoint y: 130, distance: 249.2
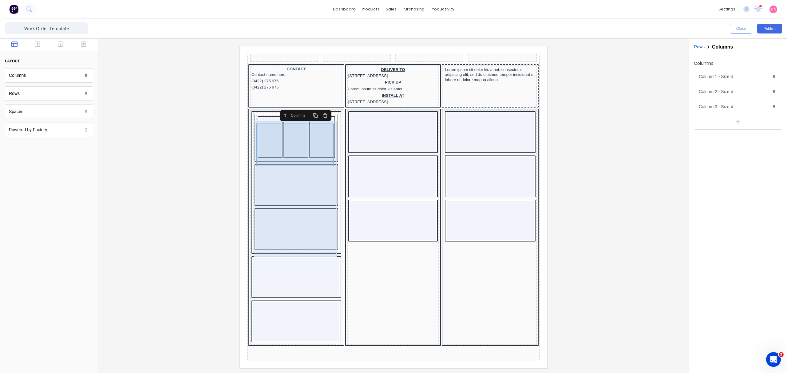
click at [259, 125] on div at bounding box center [262, 129] width 21 height 39
click at [263, 125] on div at bounding box center [262, 129] width 21 height 39
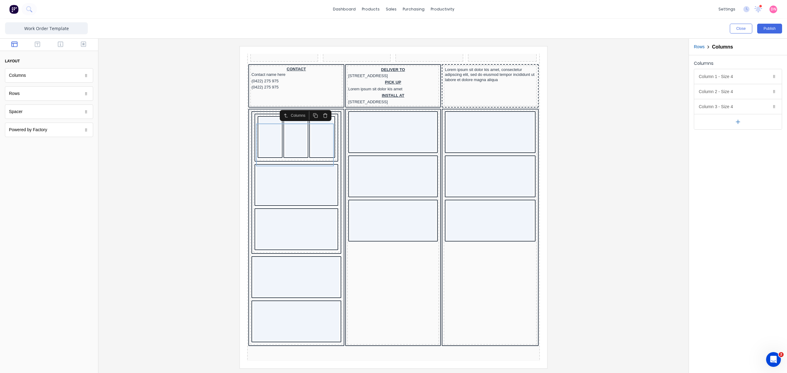
click at [320, 107] on button "button" at bounding box center [318, 108] width 10 height 9
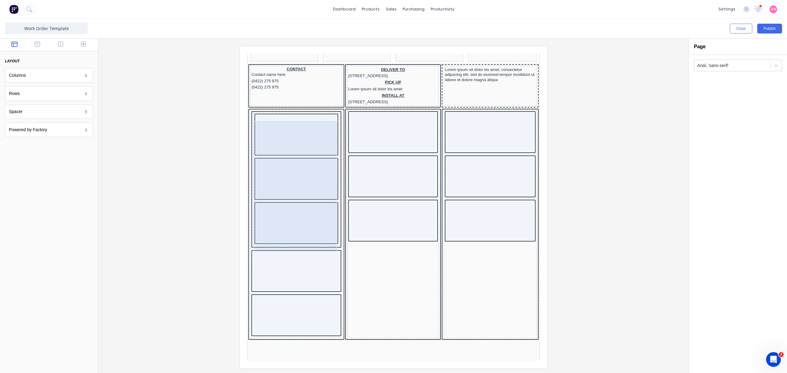
click at [317, 124] on div at bounding box center [289, 127] width 80 height 39
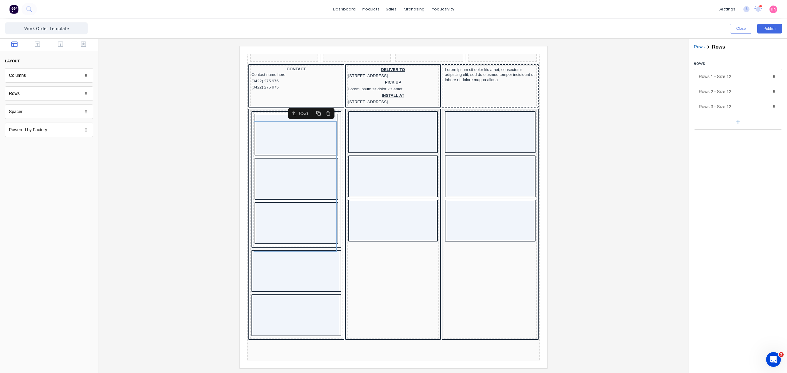
click at [320, 104] on icon "button" at bounding box center [321, 106] width 5 height 5
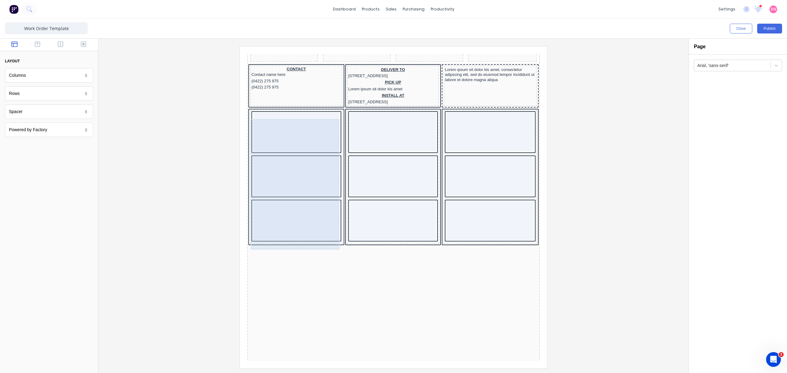
click at [323, 133] on div at bounding box center [289, 124] width 86 height 39
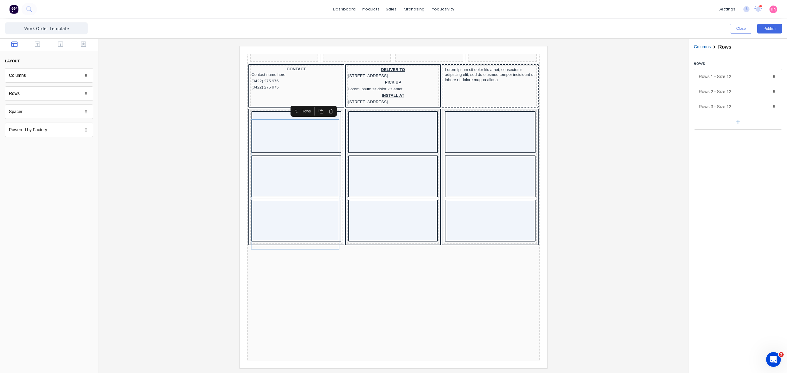
click at [325, 106] on icon "button" at bounding box center [323, 103] width 5 height 5
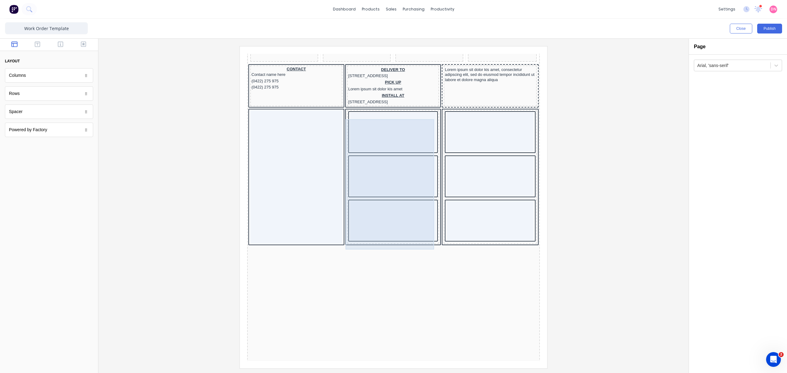
click at [349, 130] on div at bounding box center [386, 124] width 86 height 39
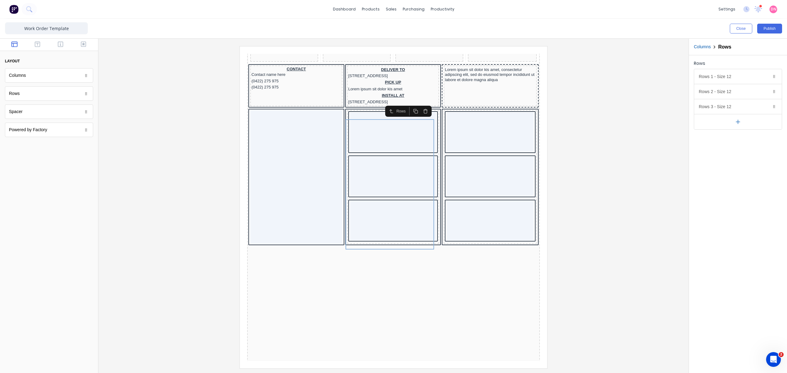
click at [424, 106] on div at bounding box center [413, 104] width 22 height 9
click at [422, 104] on button "button" at bounding box center [418, 104] width 10 height 9
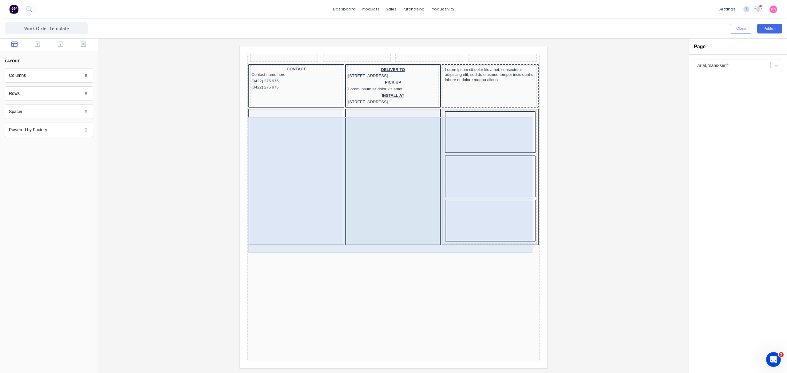
click at [456, 131] on div at bounding box center [482, 124] width 87 height 39
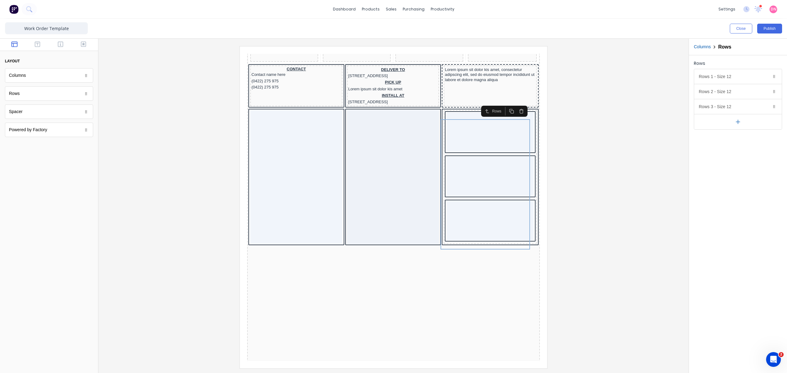
click at [515, 103] on icon "button" at bounding box center [514, 104] width 3 height 3
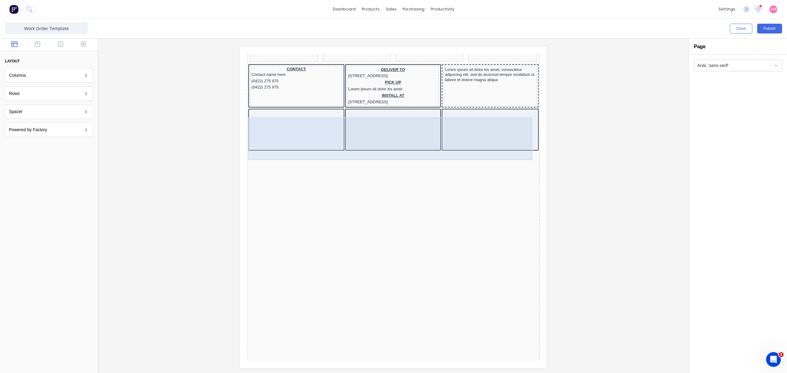
click at [464, 135] on div at bounding box center [482, 122] width 93 height 39
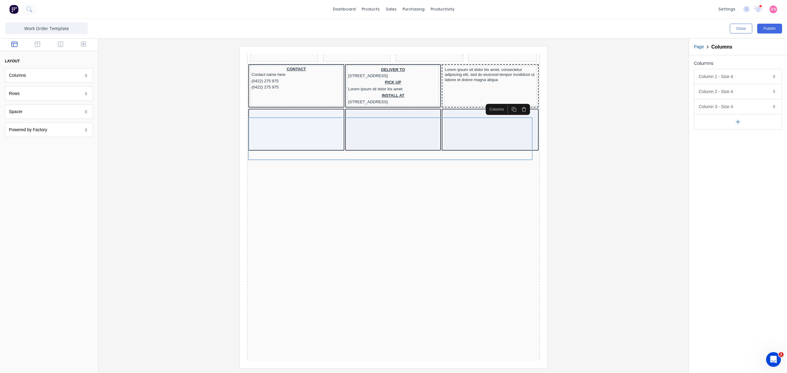
click at [517, 103] on icon "button" at bounding box center [516, 102] width 5 height 5
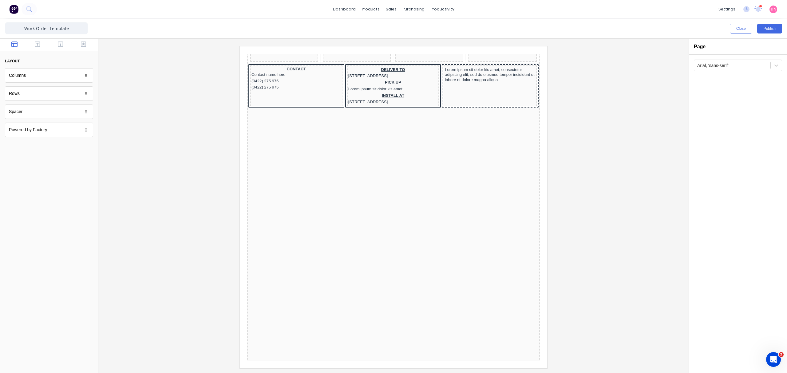
scroll to position [0, 0]
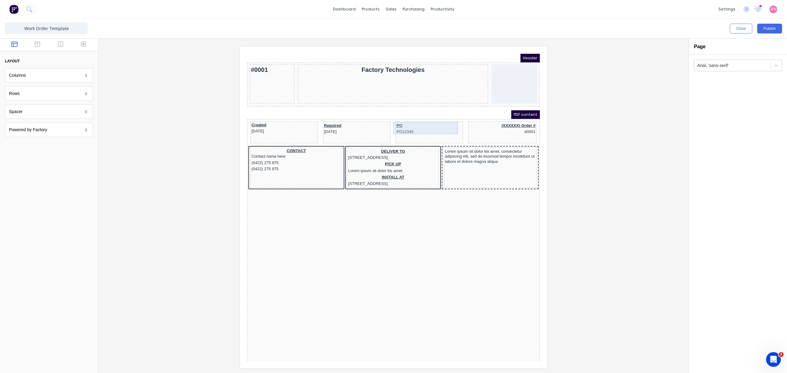
click at [395, 118] on div "PO PO12345" at bounding box center [421, 121] width 65 height 13
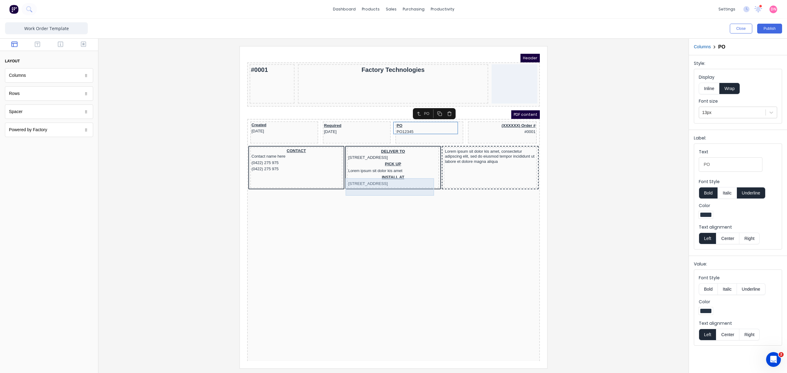
click at [386, 176] on div "INSTALL AT [STREET_ADDRESS]" at bounding box center [386, 173] width 90 height 13
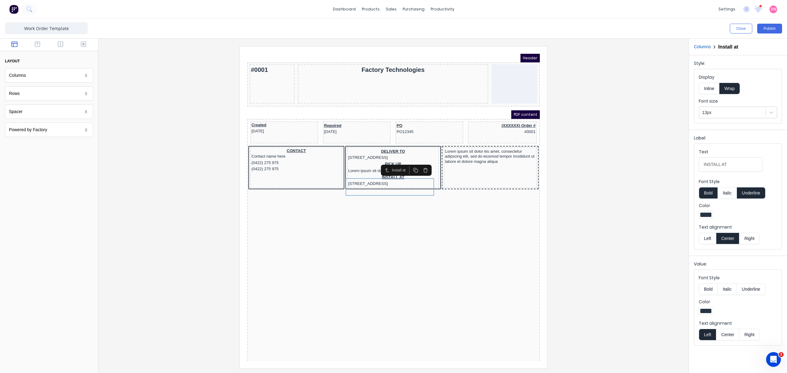
click at [416, 164] on icon "button" at bounding box center [418, 162] width 5 height 5
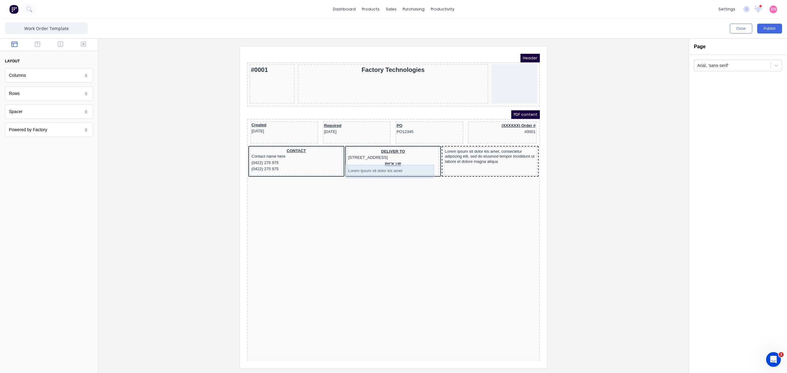
click at [409, 164] on div "PICK UP Lorem ipsum sit dolor kis amet" at bounding box center [386, 161] width 90 height 14
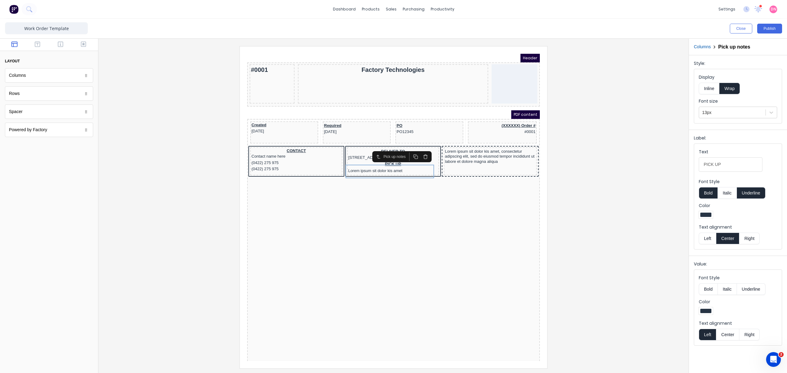
click at [421, 150] on icon "button" at bounding box center [418, 149] width 5 height 5
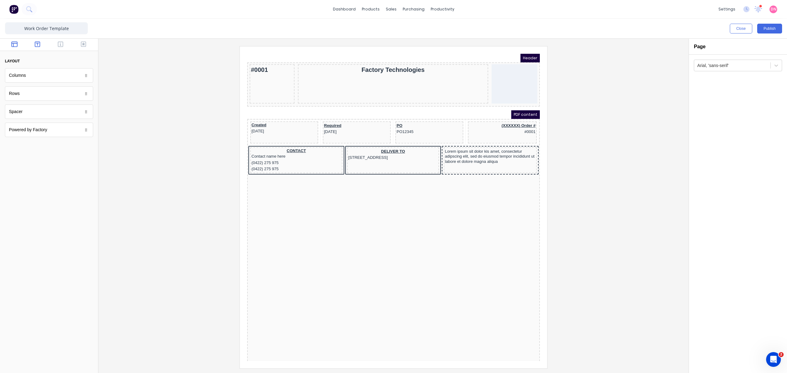
click at [41, 46] on button "button" at bounding box center [37, 44] width 19 height 7
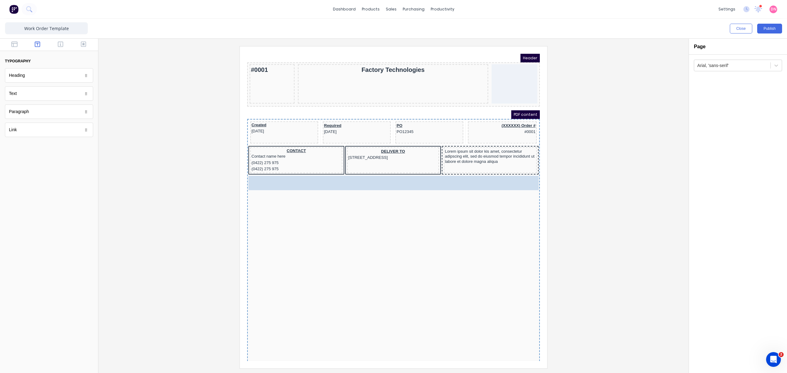
drag, startPoint x: 52, startPoint y: 97, endPoint x: 348, endPoint y: 183, distance: 308.9
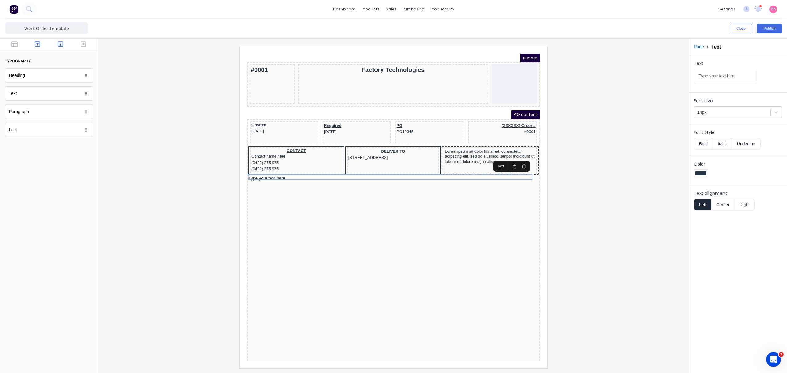
click at [67, 44] on button "button" at bounding box center [60, 44] width 19 height 7
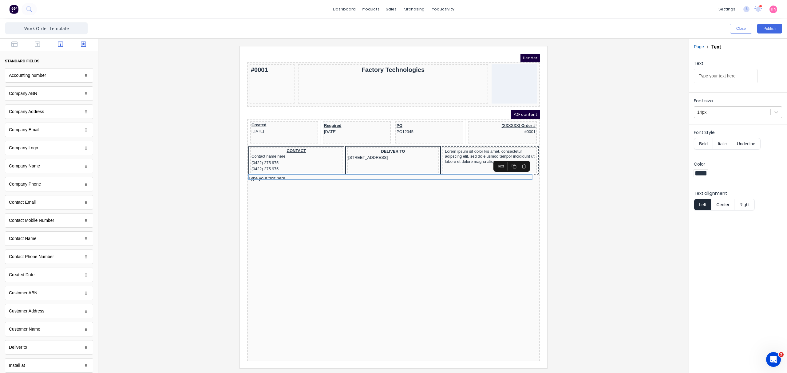
click at [81, 45] on button "button" at bounding box center [83, 44] width 19 height 7
click at [53, 44] on button "button" at bounding box center [60, 44] width 19 height 7
drag, startPoint x: 415, startPoint y: 171, endPoint x: 485, endPoint y: 221, distance: 85.8
click at [485, 221] on div "Created [DATE] Required [DATE] PO PO12345 (XXXXXX) Order # #0001 CONTACT Contac…" at bounding box center [386, 281] width 293 height 338
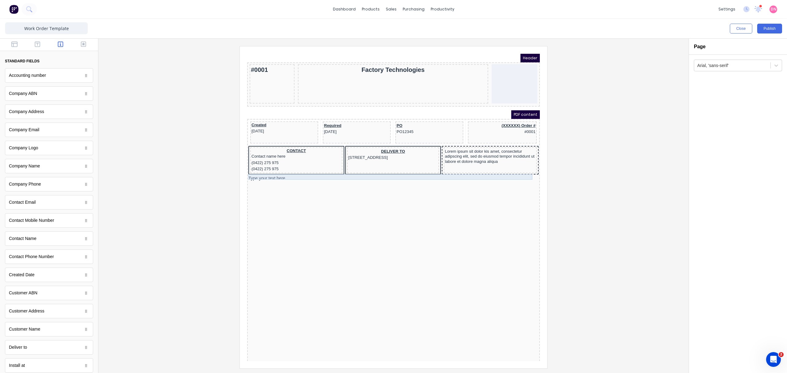
drag, startPoint x: 415, startPoint y: 170, endPoint x: 421, endPoint y: 183, distance: 14.2
click at [422, 184] on body "Header #0001 Factory Technologies PDF content Created [DATE] Required [DATE] PO…" at bounding box center [386, 199] width 293 height 307
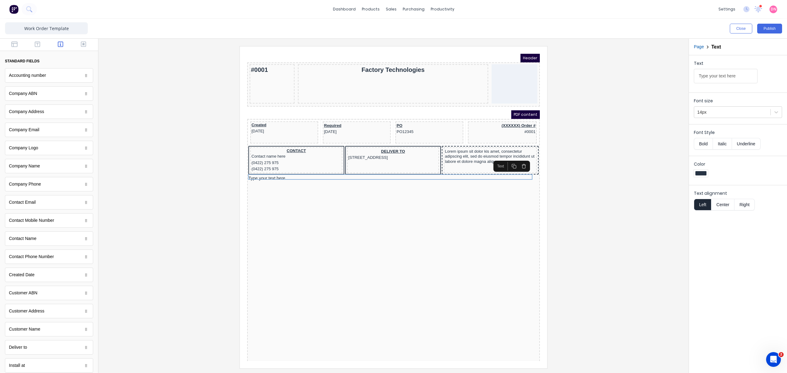
click at [518, 158] on icon "button" at bounding box center [516, 158] width 5 height 5
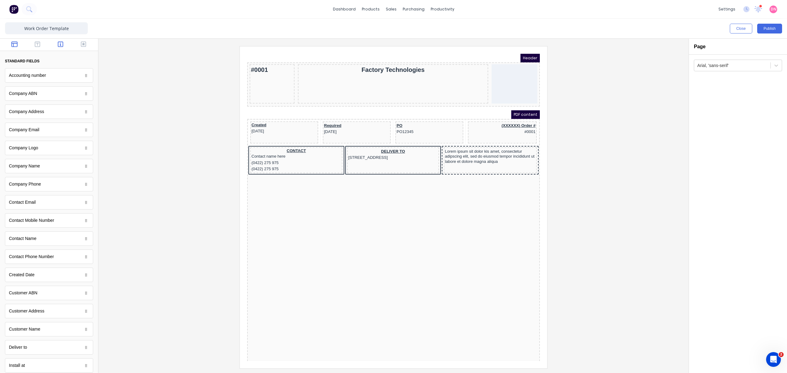
click at [16, 43] on icon "button" at bounding box center [14, 44] width 6 height 6
click at [33, 42] on button "button" at bounding box center [37, 44] width 19 height 7
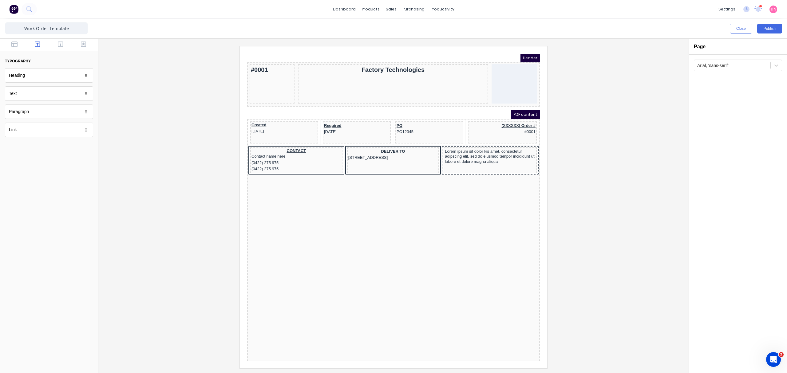
click at [19, 48] on div at bounding box center [49, 45] width 98 height 12
click at [15, 46] on icon "button" at bounding box center [14, 44] width 6 height 6
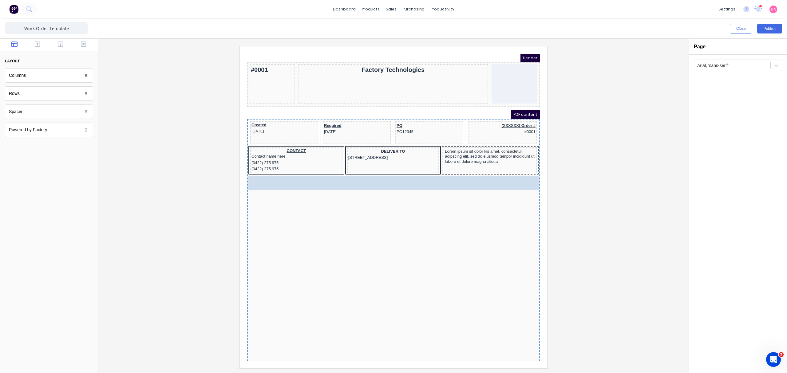
drag, startPoint x: 30, startPoint y: 76, endPoint x: 353, endPoint y: 199, distance: 345.2
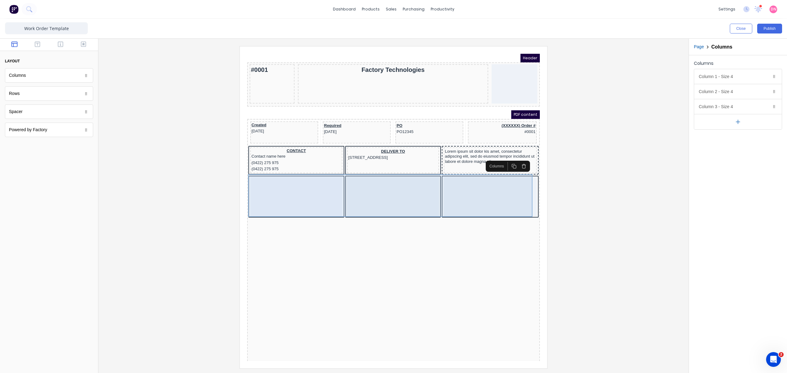
click at [331, 187] on div at bounding box center [289, 189] width 92 height 39
click at [368, 185] on div at bounding box center [386, 189] width 92 height 39
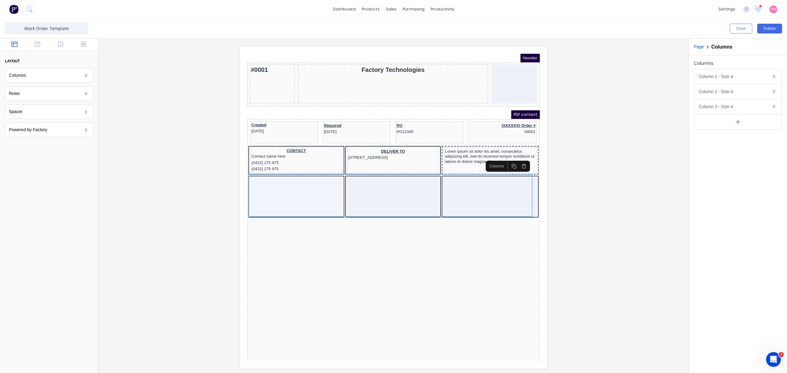
click at [740, 122] on icon "button" at bounding box center [738, 122] width 6 height 6
click at [740, 122] on div "Column 4 - Size 4 Duplicate Delete" at bounding box center [738, 121] width 88 height 15
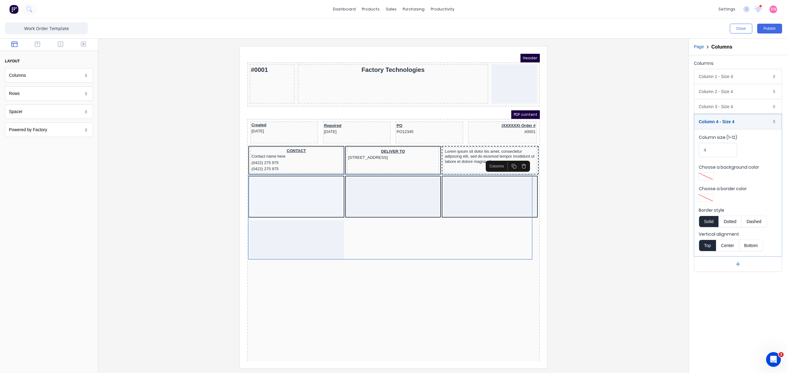
click at [738, 266] on icon "button" at bounding box center [738, 264] width 0 height 4
click at [738, 268] on div "Column 5 - Size 4 Duplicate Delete" at bounding box center [738, 264] width 88 height 15
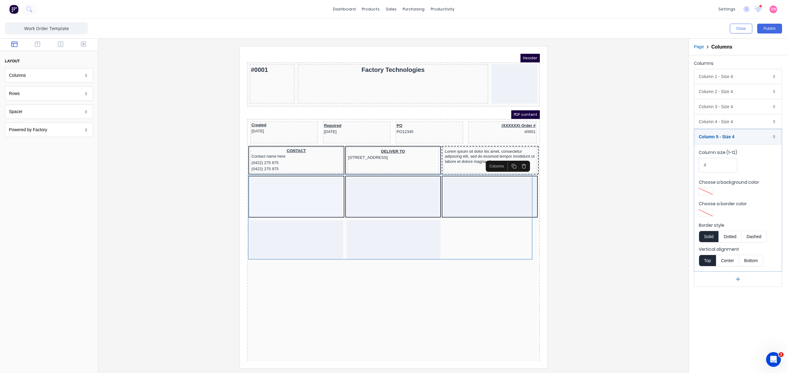
drag, startPoint x: 561, startPoint y: 253, endPoint x: 545, endPoint y: 255, distance: 16.4
click at [561, 253] on div at bounding box center [393, 207] width 580 height 322
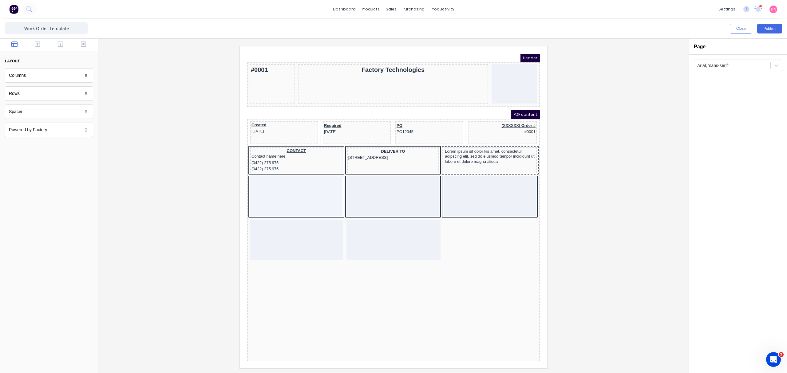
click at [398, 259] on div "Created [DATE] Required [DATE] PO PO12345 (XXXXXX) Order # #0001 CONTACT Contac…" at bounding box center [386, 281] width 293 height 338
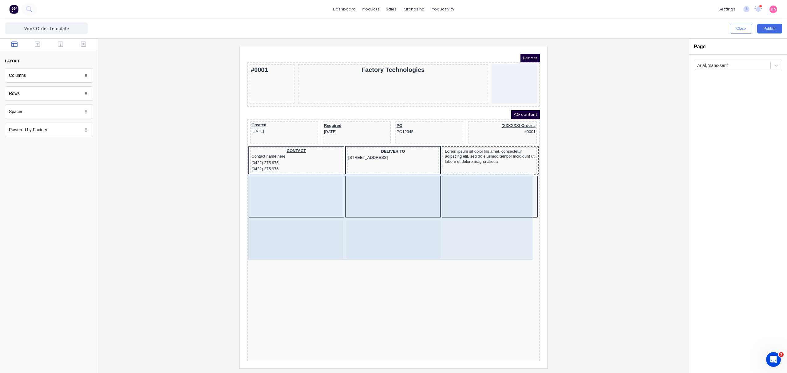
click at [415, 213] on div at bounding box center [386, 232] width 94 height 39
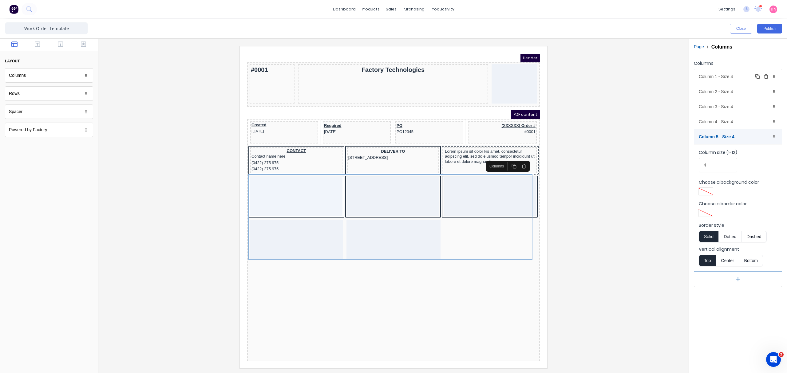
click at [746, 77] on div "Column 1 - Size 4 Duplicate Delete" at bounding box center [738, 76] width 88 height 15
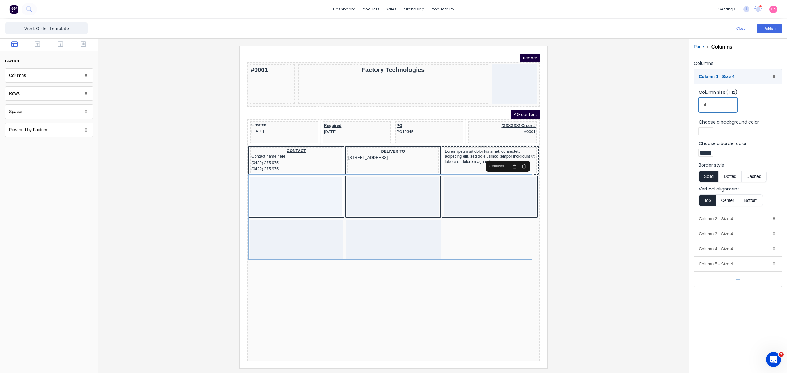
drag, startPoint x: 726, startPoint y: 104, endPoint x: 675, endPoint y: 104, distance: 50.7
click at [675, 104] on div "Close Publish Components layout Columns Columns Rows Rows Spacer Spacer Powered…" at bounding box center [393, 196] width 787 height 354
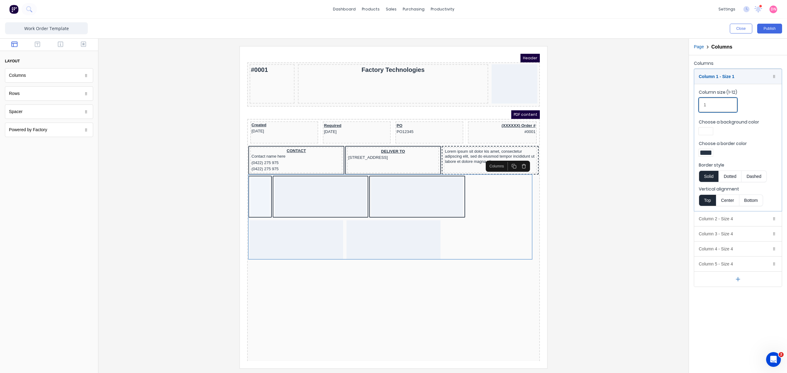
type input "1"
click at [709, 144] on label "Choose a border color" at bounding box center [738, 144] width 78 height 6
click at [727, 218] on div "Column 2 - Size 4 Duplicate Delete" at bounding box center [738, 219] width 88 height 15
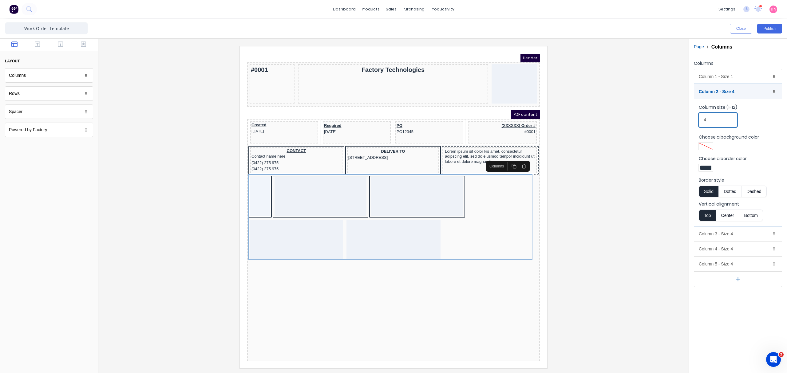
drag, startPoint x: 709, startPoint y: 119, endPoint x: 696, endPoint y: 119, distance: 12.6
click at [696, 119] on fieldset "Column size (1-12) 4 Choose a background color Choose a border color Border sty…" at bounding box center [738, 162] width 88 height 127
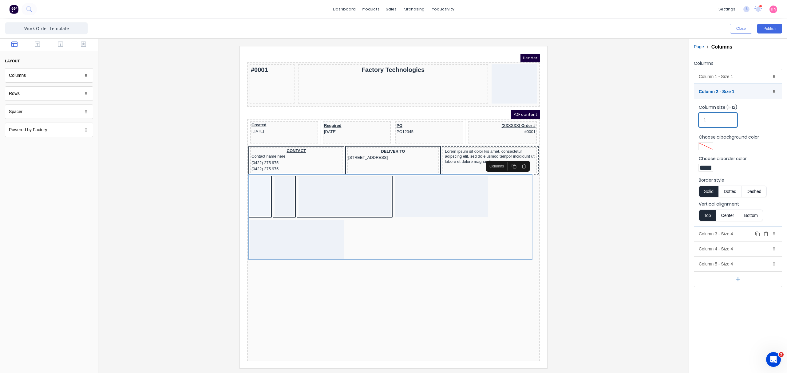
type input "1"
click at [716, 229] on div "Column 3 - Size 4 Duplicate Delete" at bounding box center [738, 234] width 88 height 15
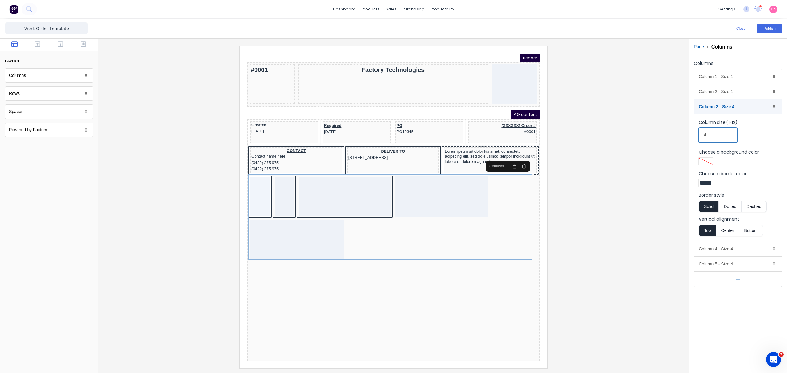
drag, startPoint x: 711, startPoint y: 138, endPoint x: 690, endPoint y: 133, distance: 21.8
click at [690, 134] on div "Columns Column 1 - Size 1 Duplicate Delete Column size (1-12) 1 Choose a backgr…" at bounding box center [738, 173] width 98 height 236
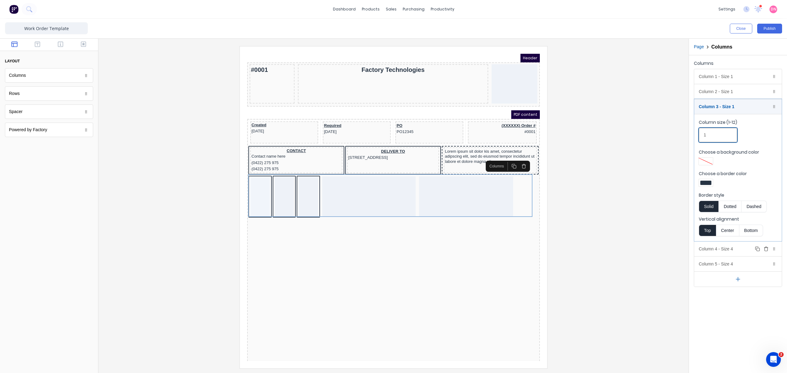
type input "1"
click at [725, 252] on div "Column 4 - Size 4 Duplicate Delete" at bounding box center [738, 249] width 88 height 15
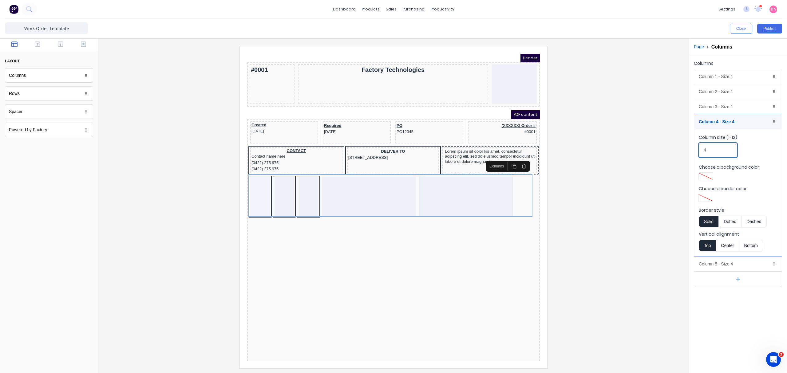
drag, startPoint x: 718, startPoint y: 148, endPoint x: 691, endPoint y: 148, distance: 27.1
click at [691, 148] on div "Columns Column 1 - Size 1 Duplicate Delete Column size (1-12) 1 Choose a backgr…" at bounding box center [738, 173] width 98 height 236
type input "1"
click at [786, 275] on div "Columns Column 1 - Size 1 Duplicate Delete Column size (1-12) 1 Choose a backgr…" at bounding box center [738, 173] width 98 height 236
click at [733, 262] on div "Column 5 - Size 4 Duplicate Delete" at bounding box center [738, 264] width 88 height 15
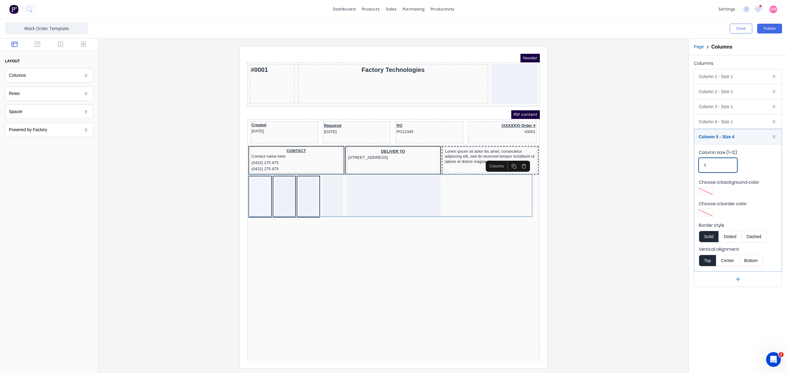
drag, startPoint x: 721, startPoint y: 170, endPoint x: 667, endPoint y: 164, distance: 54.4
click at [667, 164] on div "Close Publish Components layout Columns Columns Rows Rows Spacer Spacer Powered…" at bounding box center [393, 196] width 787 height 354
type input "1"
click at [684, 307] on div at bounding box center [393, 206] width 590 height 335
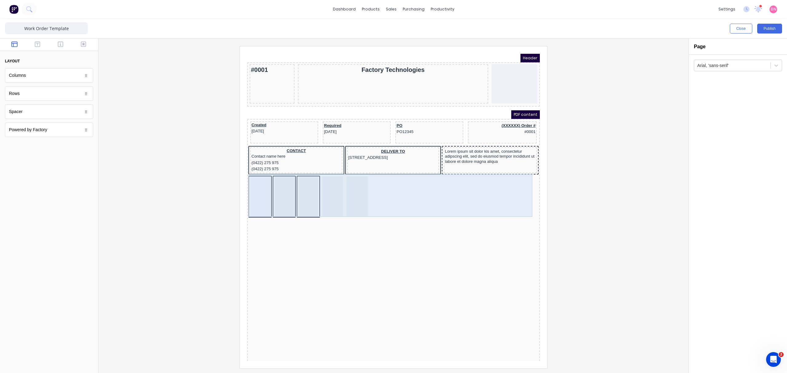
click at [323, 196] on div at bounding box center [325, 189] width 21 height 41
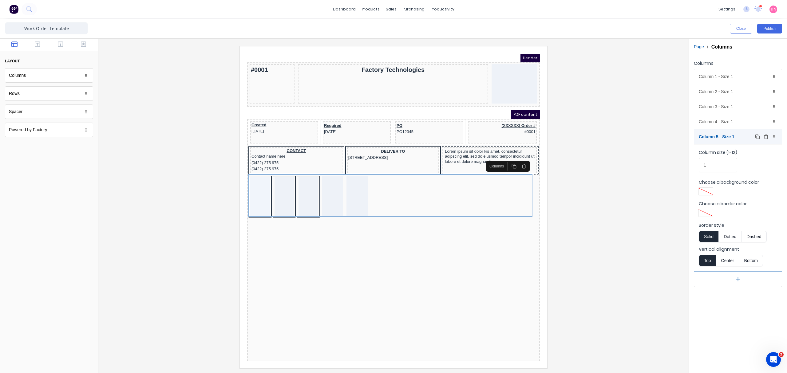
click at [757, 136] on icon "button" at bounding box center [757, 136] width 5 height 5
click at [757, 137] on rect "button" at bounding box center [758, 137] width 3 height 3
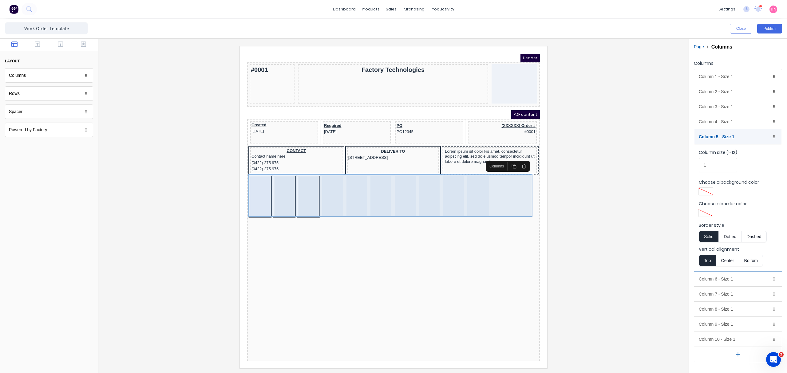
click at [251, 180] on div at bounding box center [253, 189] width 20 height 39
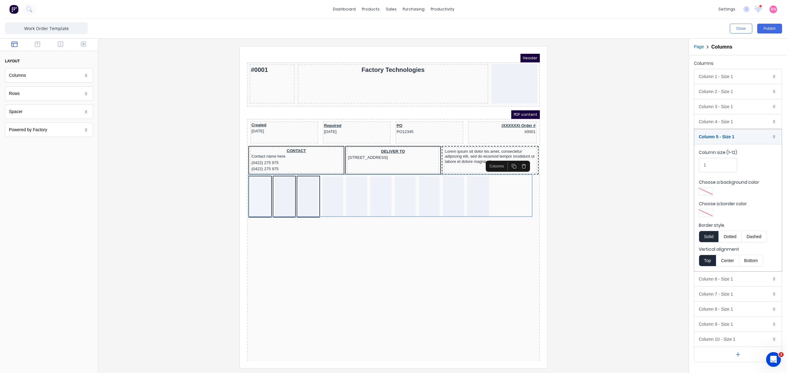
click at [40, 40] on div at bounding box center [49, 45] width 98 height 12
click at [38, 46] on icon "button" at bounding box center [38, 44] width 6 height 6
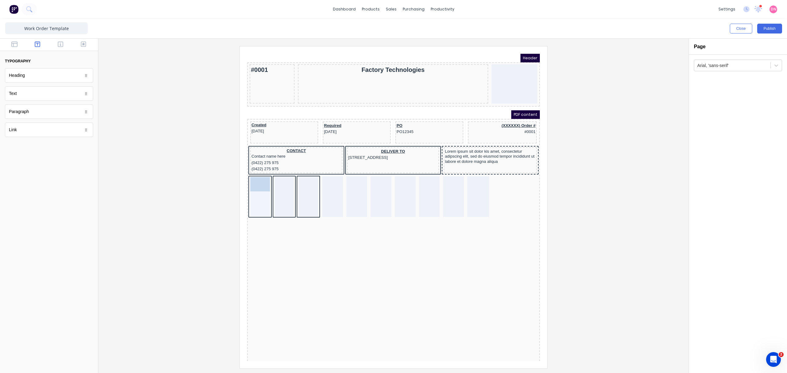
drag, startPoint x: 32, startPoint y: 98, endPoint x: 254, endPoint y: 181, distance: 236.2
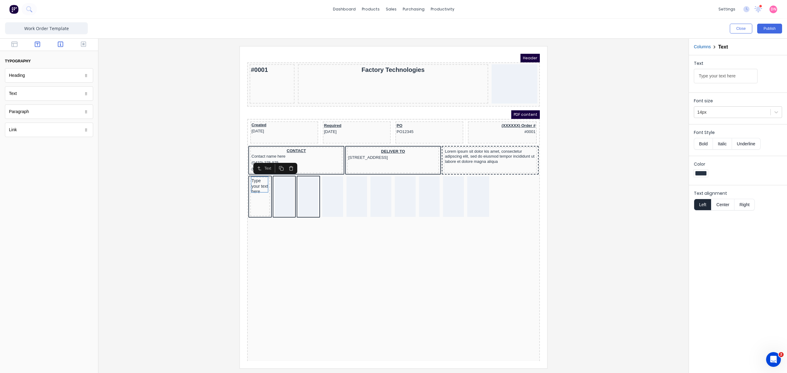
click at [55, 44] on button "button" at bounding box center [60, 44] width 19 height 7
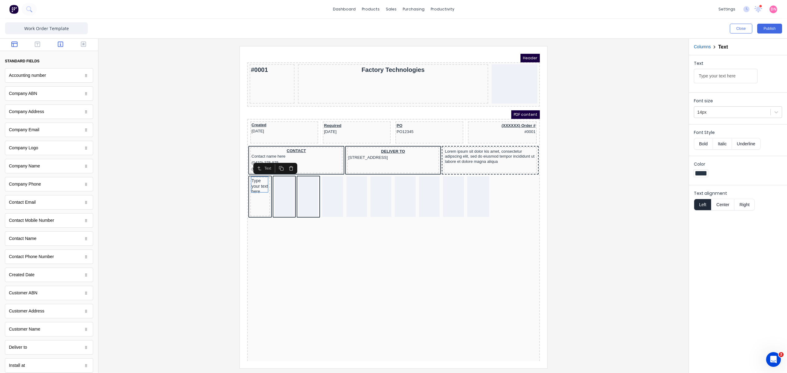
click at [11, 47] on icon "button" at bounding box center [14, 44] width 6 height 6
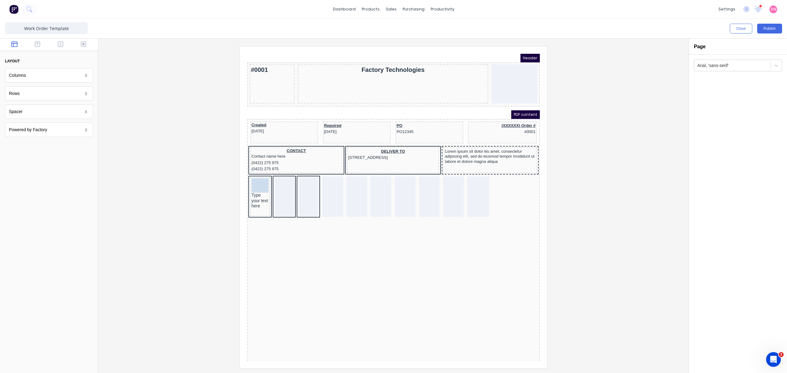
drag, startPoint x: 46, startPoint y: 93, endPoint x: 257, endPoint y: 182, distance: 229.0
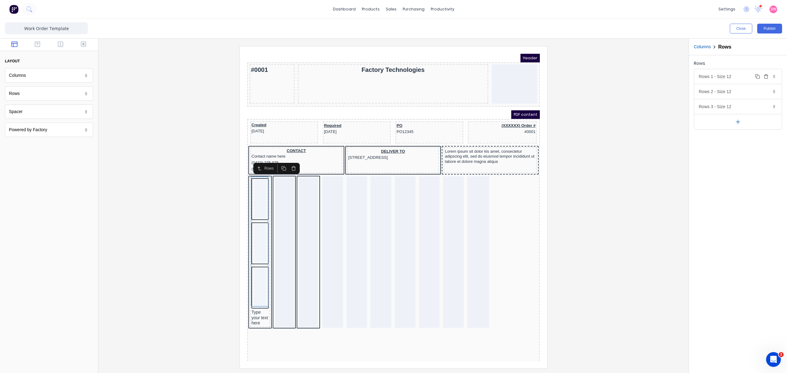
click at [748, 77] on div "Rows 1 - Size 12 Duplicate Delete" at bounding box center [738, 76] width 88 height 15
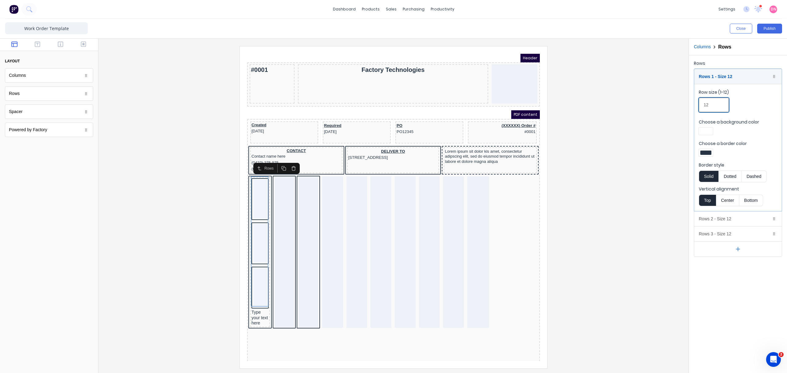
drag, startPoint x: 720, startPoint y: 109, endPoint x: 665, endPoint y: 105, distance: 55.2
click at [665, 105] on div "Close Publish Components layout Columns Columns Rows Rows Spacer Spacer Powered…" at bounding box center [393, 196] width 787 height 354
type input "1"
click at [665, 105] on div at bounding box center [393, 207] width 580 height 322
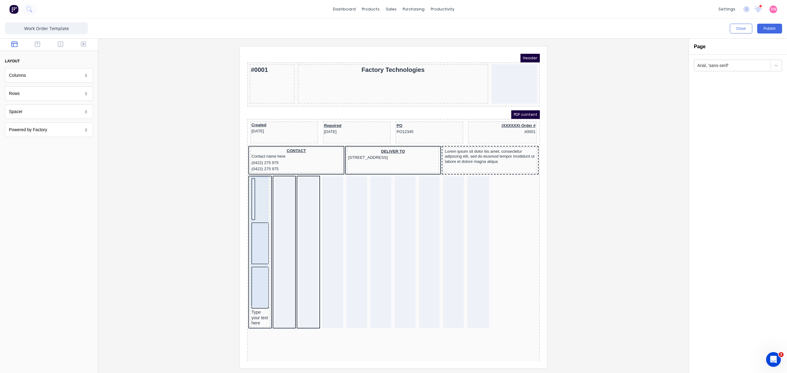
click at [246, 173] on div at bounding box center [252, 237] width 17 height 132
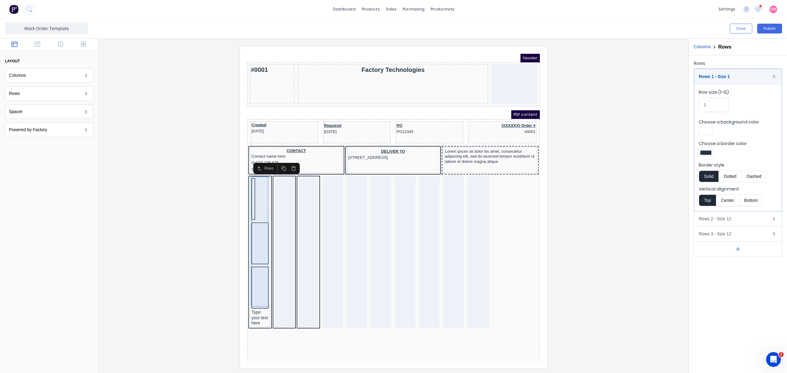
click at [245, 180] on div at bounding box center [252, 237] width 17 height 132
click at [733, 216] on div "Rows 2 - Size 12 Duplicate Delete" at bounding box center [738, 219] width 88 height 15
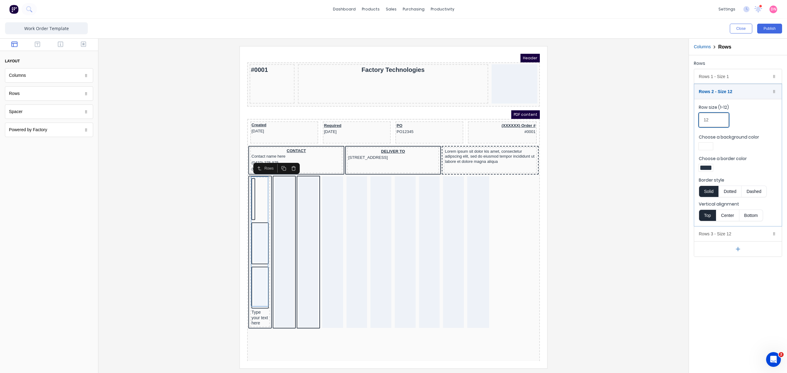
drag, startPoint x: 715, startPoint y: 121, endPoint x: 660, endPoint y: 118, distance: 55.1
click at [660, 118] on div "Close Publish Components layout Columns Columns Rows Rows Spacer Spacer Powered…" at bounding box center [393, 196] width 787 height 354
type input "1"
click at [729, 237] on div "Rows 3 - Size 12 Duplicate Delete" at bounding box center [738, 234] width 88 height 15
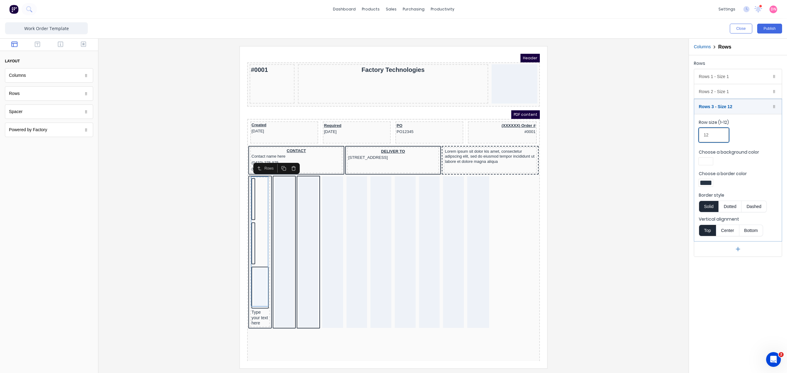
drag, startPoint x: 711, startPoint y: 141, endPoint x: 676, endPoint y: 130, distance: 36.0
click at [676, 130] on div "Close Publish Components layout Columns Columns Rows Rows Spacer Spacer Powered…" at bounding box center [393, 196] width 787 height 354
type input "1"
click at [592, 203] on div at bounding box center [393, 207] width 580 height 322
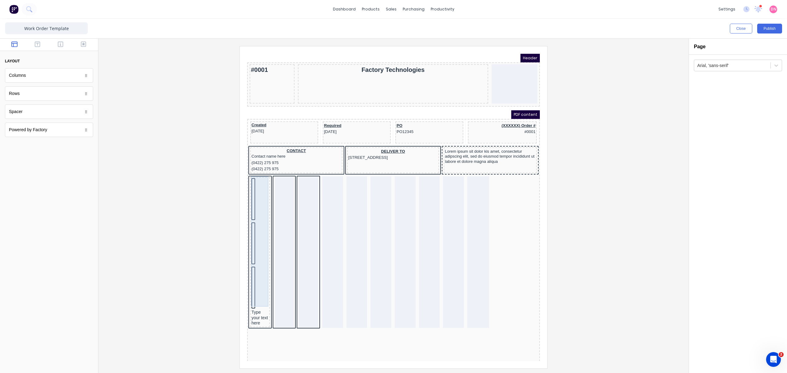
click at [245, 189] on div at bounding box center [252, 237] width 17 height 132
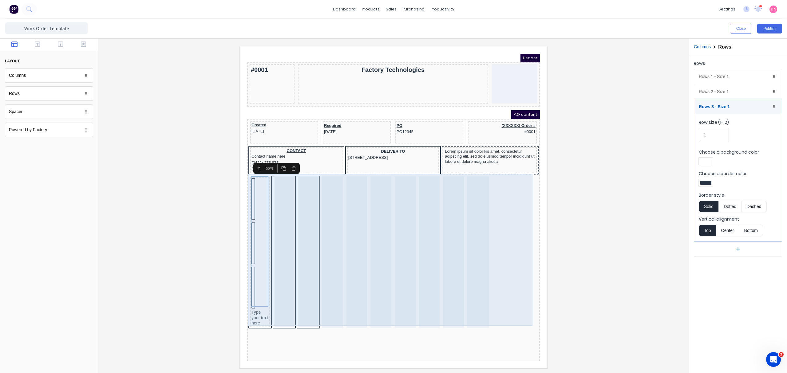
click at [383, 211] on div "Type your text here" at bounding box center [386, 245] width 290 height 154
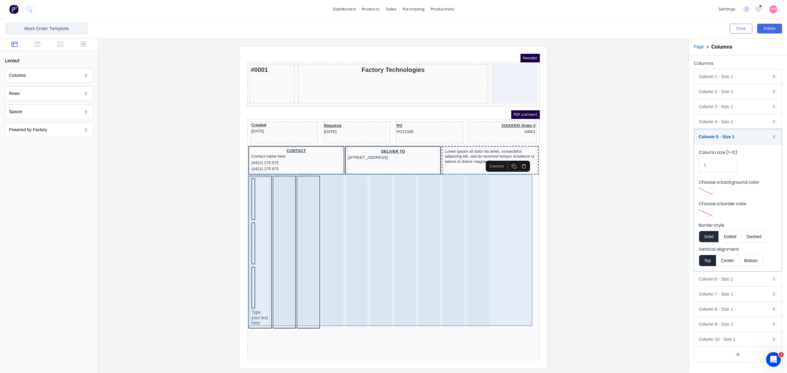
click at [287, 205] on div "Type your text here" at bounding box center [386, 245] width 290 height 154
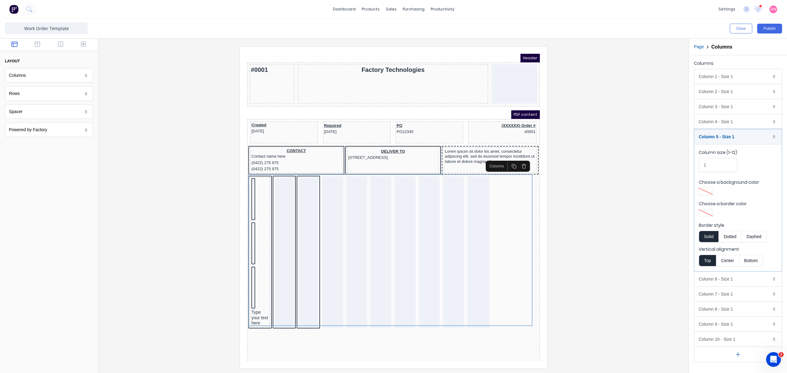
click at [586, 192] on div at bounding box center [393, 207] width 580 height 322
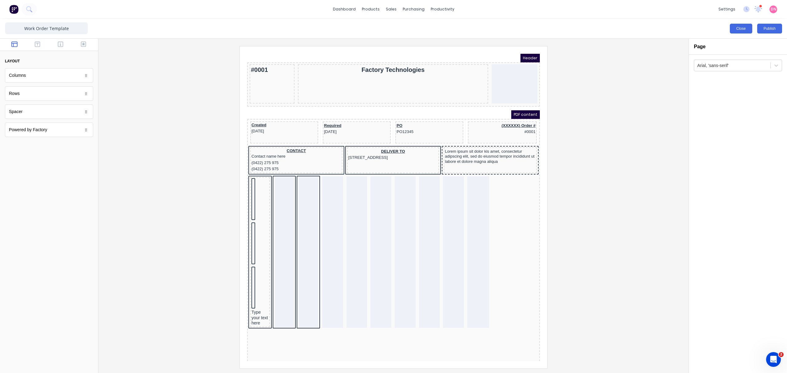
click at [738, 26] on button "Close" at bounding box center [741, 29] width 22 height 10
